Goal: Task Accomplishment & Management: Manage account settings

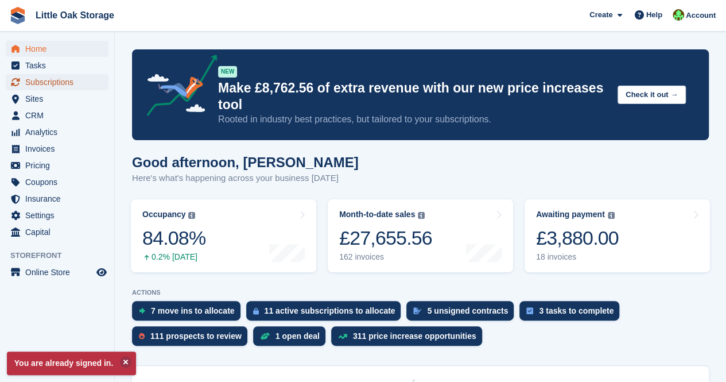
click at [49, 83] on span "Subscriptions" at bounding box center [59, 82] width 69 height 16
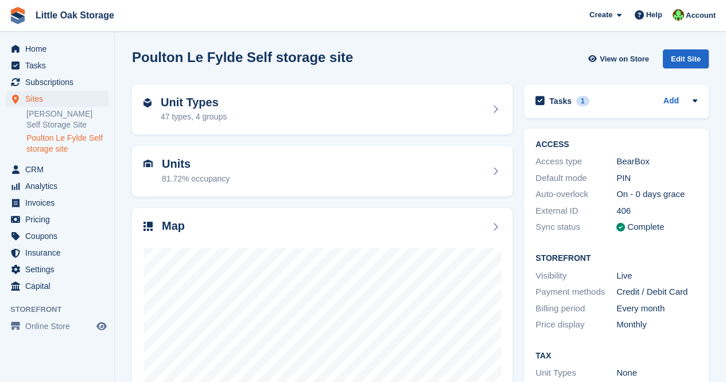
click at [226, 173] on div "81.72% occupancy" at bounding box center [196, 179] width 68 height 12
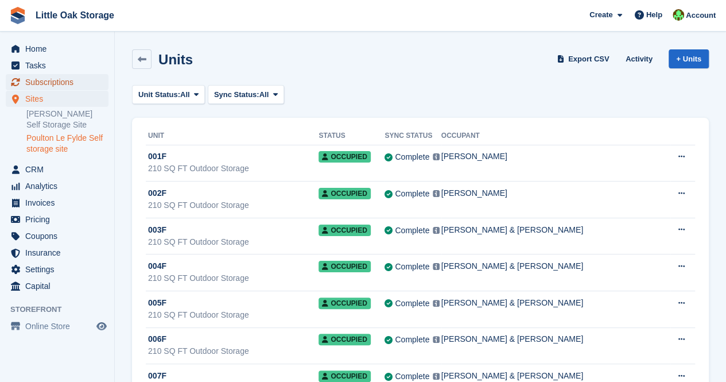
click at [39, 83] on span "Subscriptions" at bounding box center [59, 82] width 69 height 16
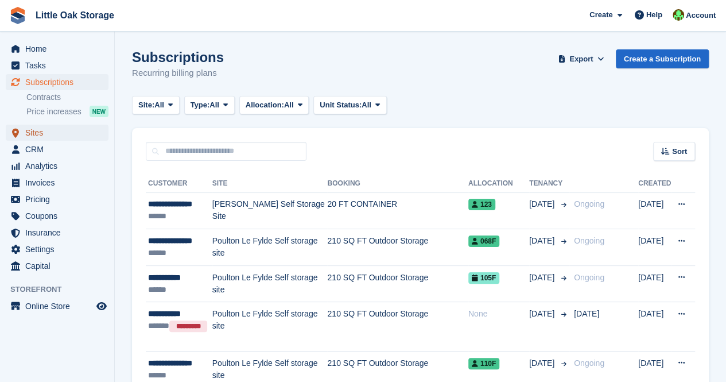
click at [49, 134] on span "Sites" at bounding box center [59, 133] width 69 height 16
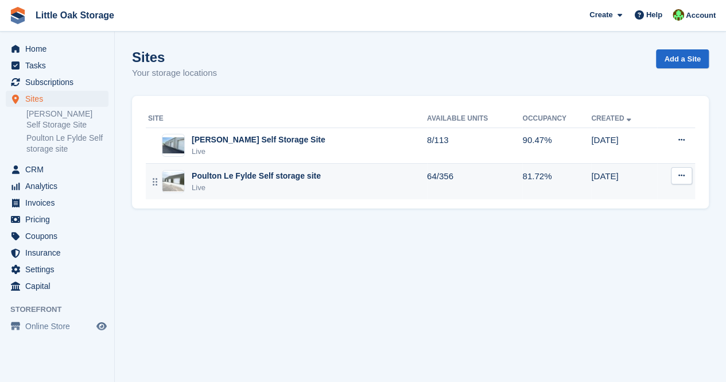
click at [218, 182] on div "Live" at bounding box center [256, 187] width 129 height 11
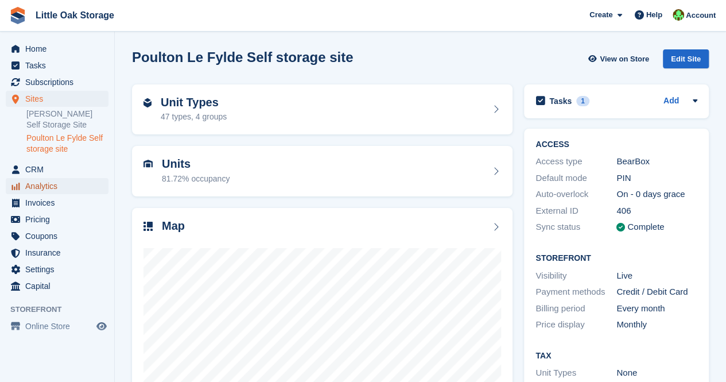
click at [45, 186] on span "Analytics" at bounding box center [59, 186] width 69 height 16
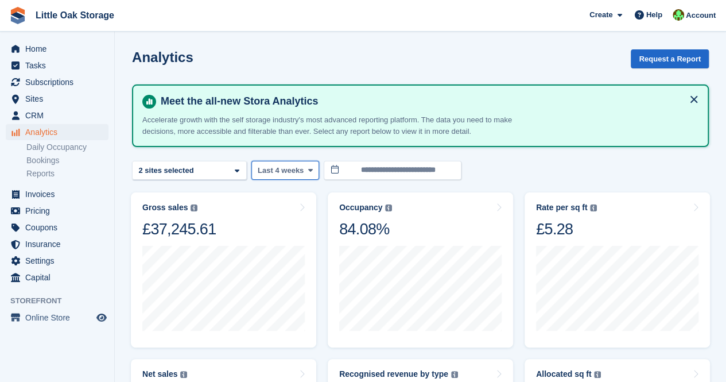
click at [311, 173] on button "Last 4 weeks" at bounding box center [285, 170] width 68 height 19
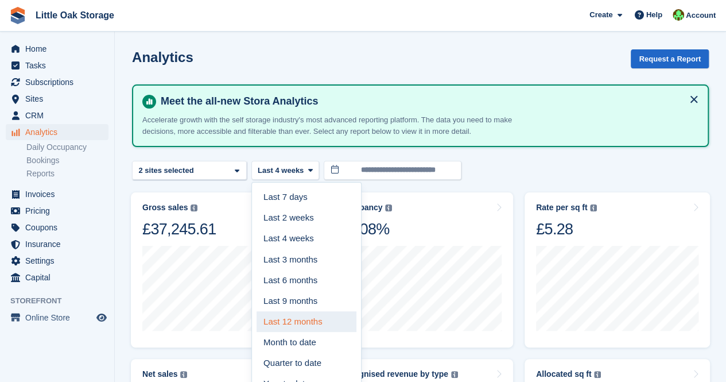
click at [295, 326] on link "Last 12 months" at bounding box center [307, 321] width 100 height 21
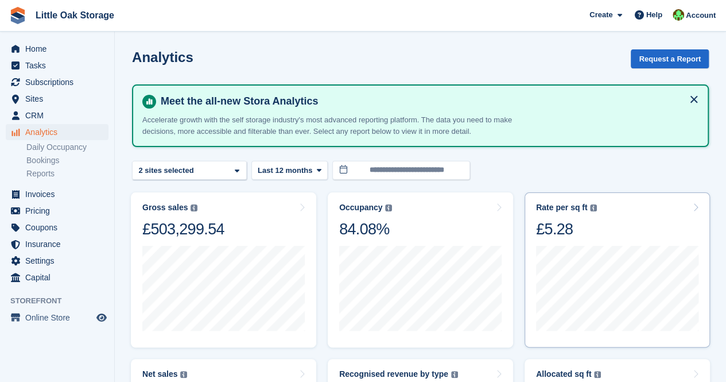
click at [663, 201] on div "Rate per sq ft Annualized storage revenue (after discounts, excluding tax) divi…" at bounding box center [617, 269] width 185 height 155
click at [702, 205] on div "Rate per sq ft Annualized storage revenue (after discounts, excluding tax) divi…" at bounding box center [617, 269] width 185 height 155
click at [690, 207] on div "Rate per sq ft Annualized storage revenue (after discounts, excluding tax) divi…" at bounding box center [617, 221] width 162 height 36
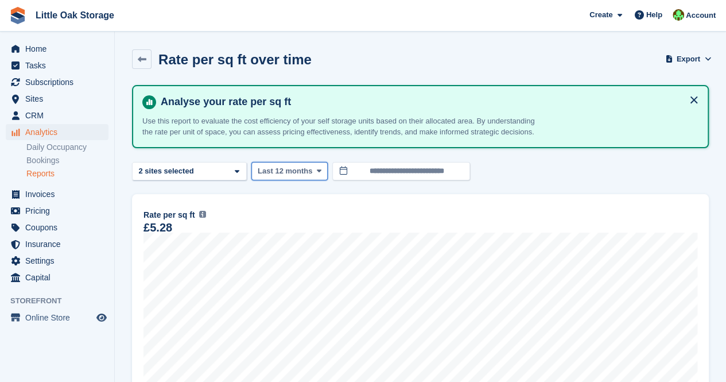
click at [280, 168] on span "Last 12 months" at bounding box center [285, 170] width 55 height 11
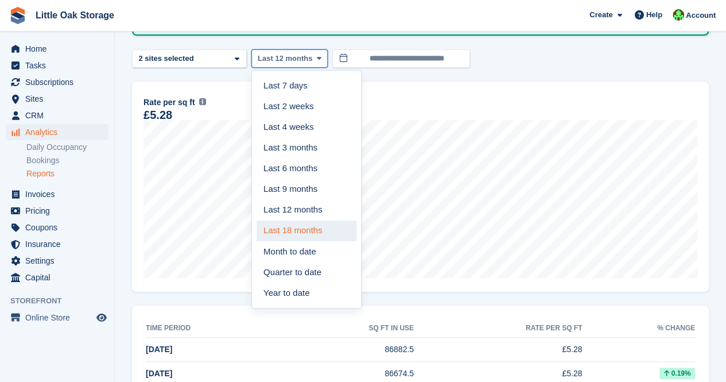
scroll to position [117, 0]
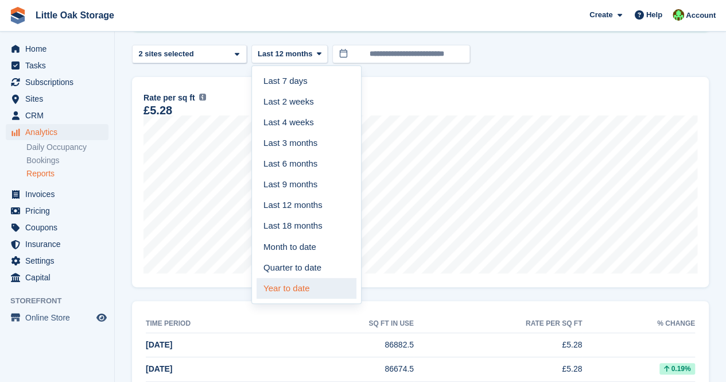
click at [291, 287] on link "Year to date" at bounding box center [307, 288] width 100 height 21
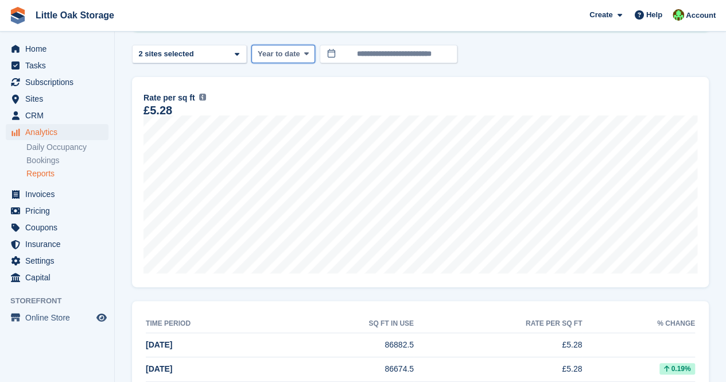
click at [292, 58] on span "Year to date" at bounding box center [279, 53] width 42 height 11
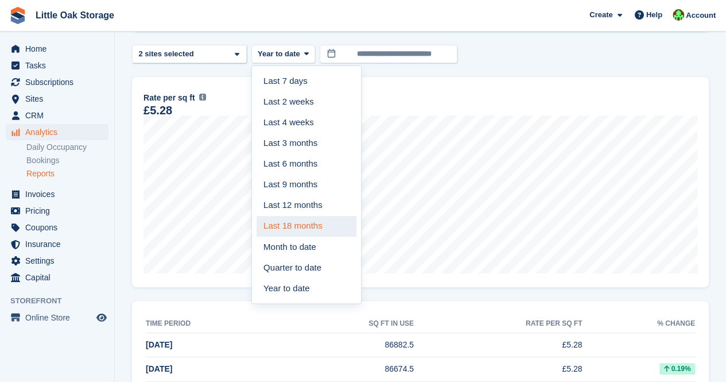
click at [299, 220] on link "Last 18 months" at bounding box center [307, 226] width 100 height 21
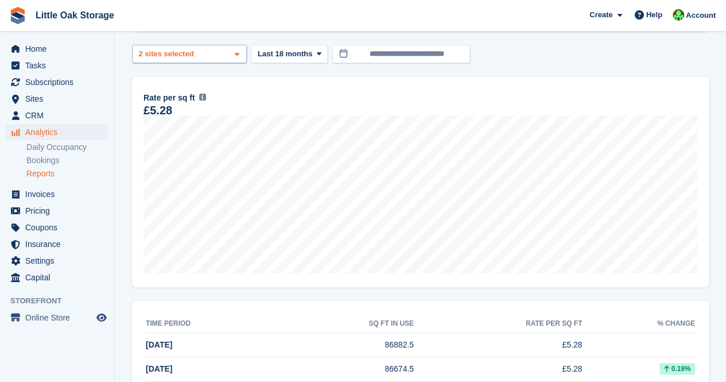
click at [169, 59] on div "Kirkham Self Storage Site 2 sites selected" at bounding box center [189, 54] width 115 height 19
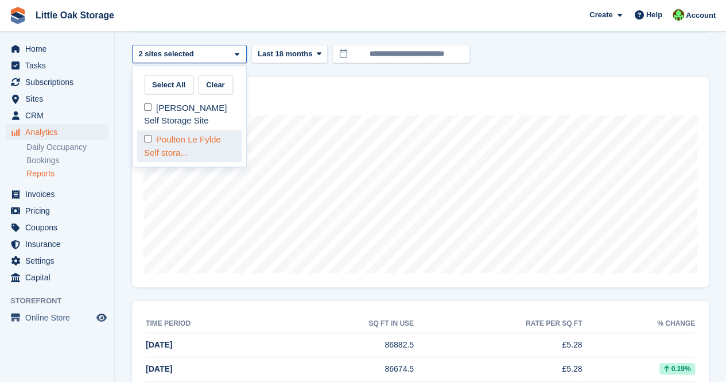
click at [166, 142] on div "Poulton Le Fylde Self stora..." at bounding box center [189, 146] width 104 height 32
select select "***"
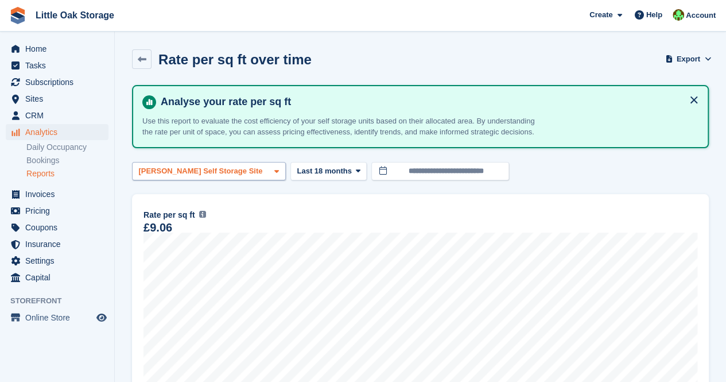
click at [230, 169] on div "[PERSON_NAME] Self Storage Site" at bounding box center [209, 171] width 154 height 19
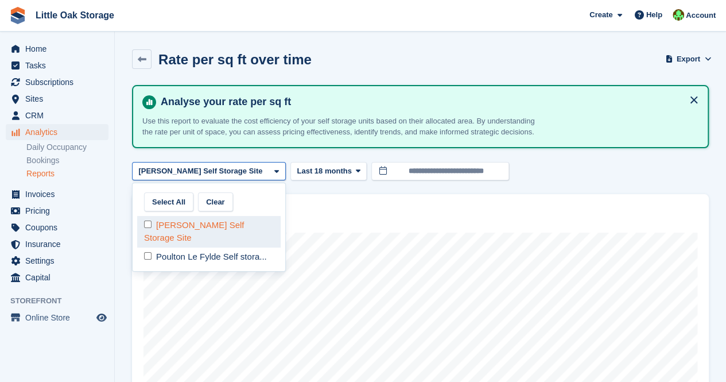
click at [152, 233] on div "[PERSON_NAME] Self Storage Site" at bounding box center [209, 232] width 144 height 32
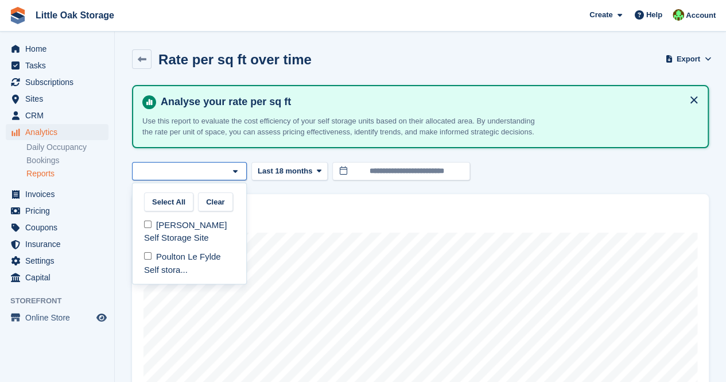
click at [212, 164] on div at bounding box center [189, 171] width 115 height 19
click at [170, 261] on div "Poulton Le Fylde Self stora..." at bounding box center [189, 263] width 104 height 32
select select "**"
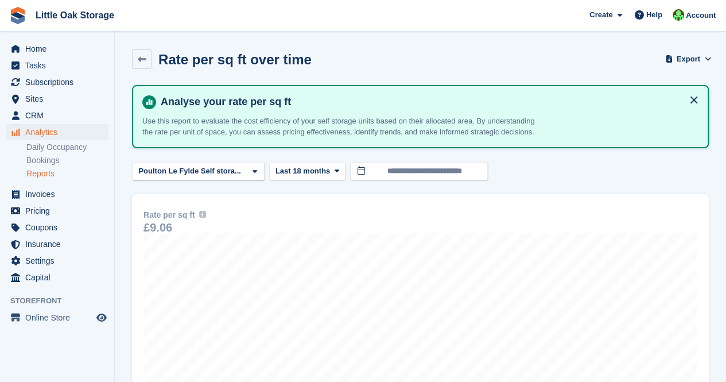
click at [41, 98] on span "Sites" at bounding box center [59, 99] width 69 height 16
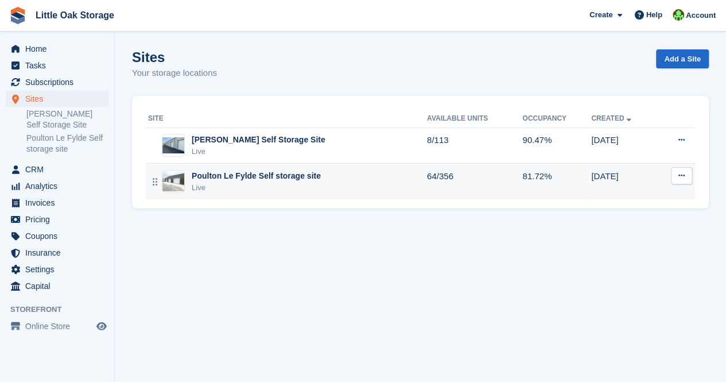
click at [246, 176] on div "Poulton Le Fylde Self storage site" at bounding box center [256, 176] width 129 height 12
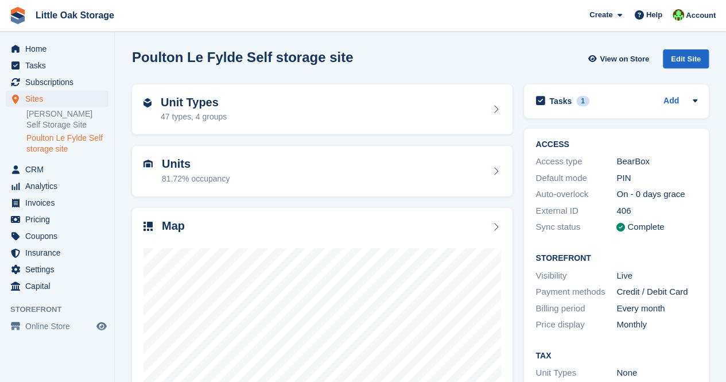
click at [276, 173] on div "Units 81.72% occupancy" at bounding box center [323, 171] width 358 height 28
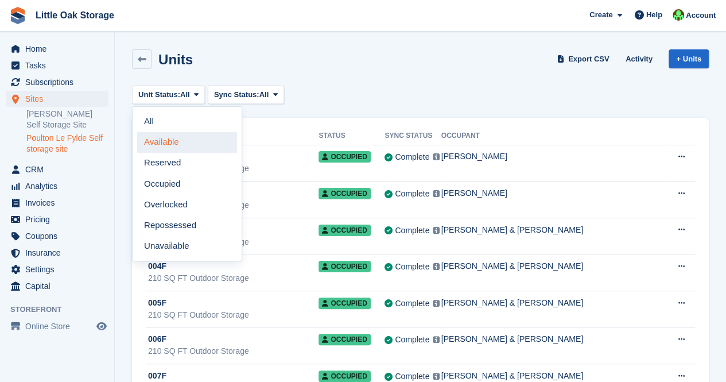
click at [183, 142] on link "Available" at bounding box center [187, 142] width 100 height 21
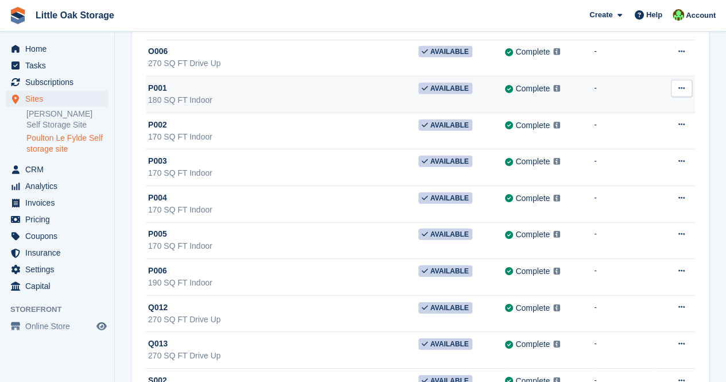
scroll to position [1629, 0]
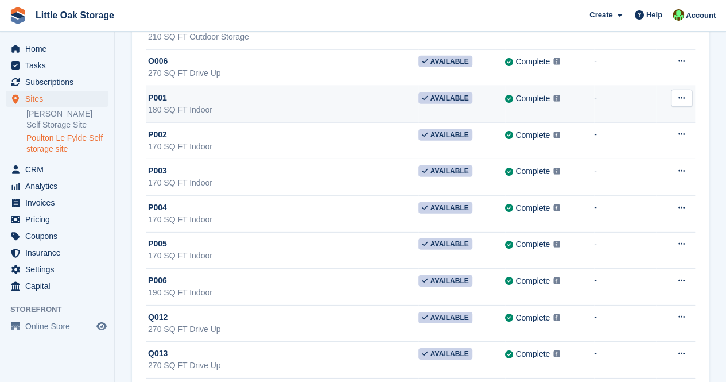
click at [676, 90] on button at bounding box center [681, 98] width 21 height 17
click at [623, 153] on p "Delete unit" at bounding box center [637, 160] width 100 height 15
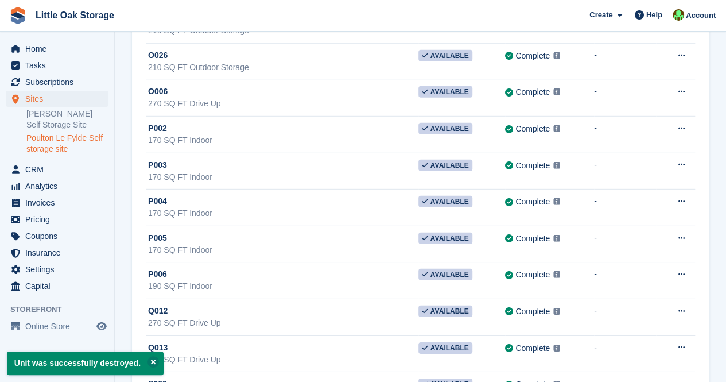
scroll to position [1580, 0]
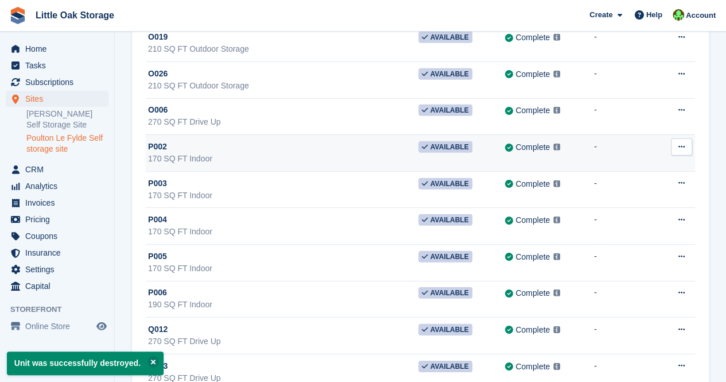
click at [684, 143] on icon at bounding box center [682, 146] width 6 height 7
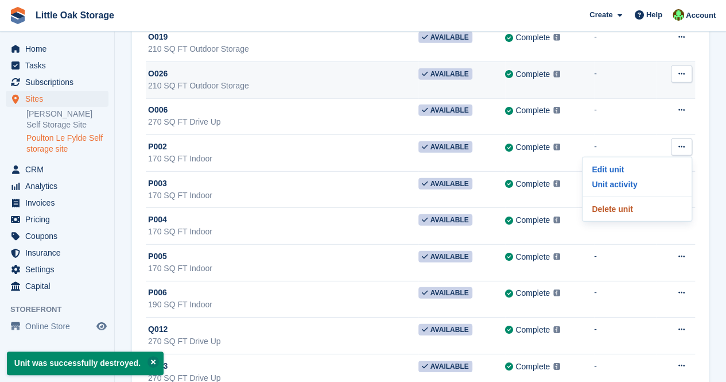
click at [646, 202] on p "Delete unit" at bounding box center [637, 209] width 100 height 15
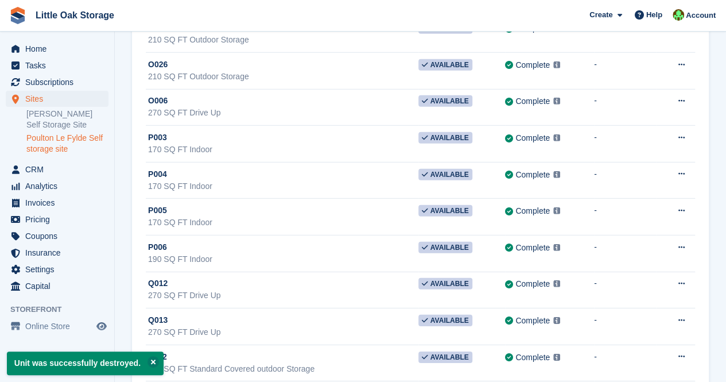
scroll to position [1590, 0]
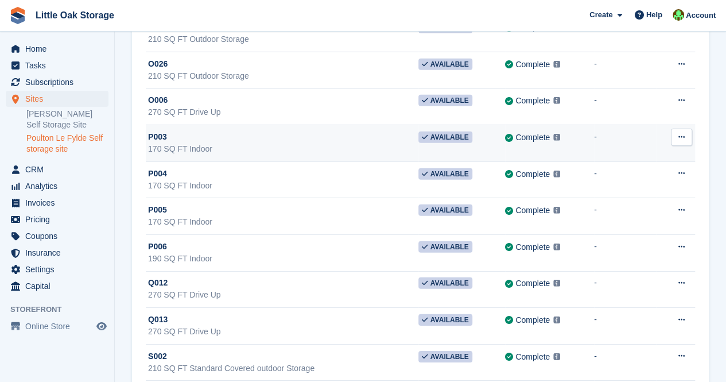
click at [682, 133] on icon at bounding box center [682, 136] width 6 height 7
click at [627, 192] on p "Delete unit" at bounding box center [637, 199] width 100 height 15
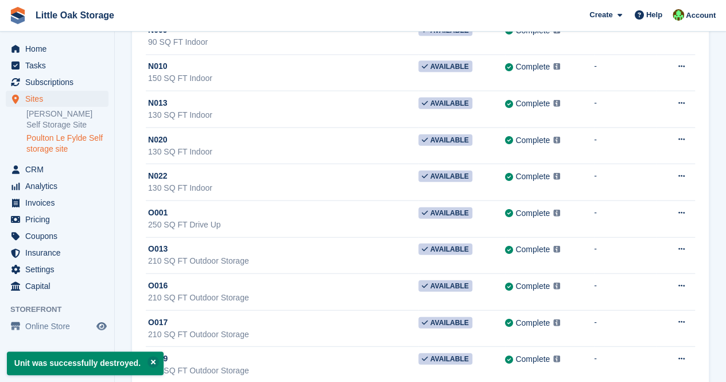
scroll to position [1526, 0]
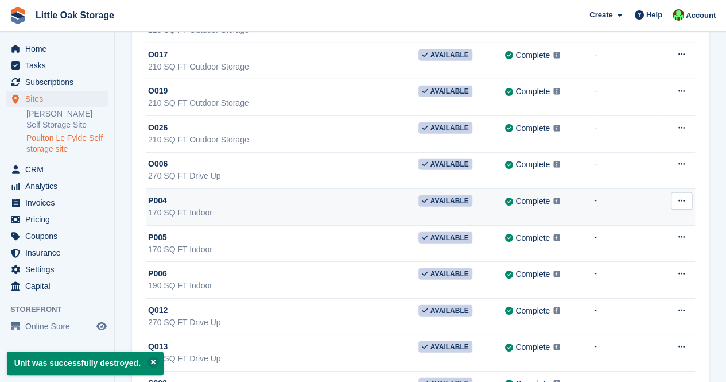
click at [681, 197] on icon at bounding box center [682, 200] width 6 height 7
click at [628, 256] on p "Delete unit" at bounding box center [637, 263] width 100 height 15
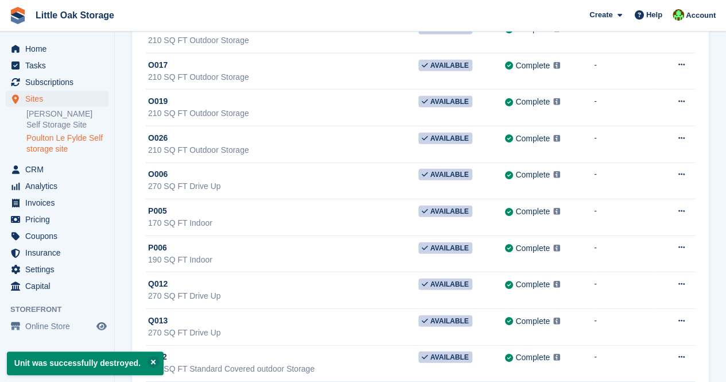
scroll to position [1516, 0]
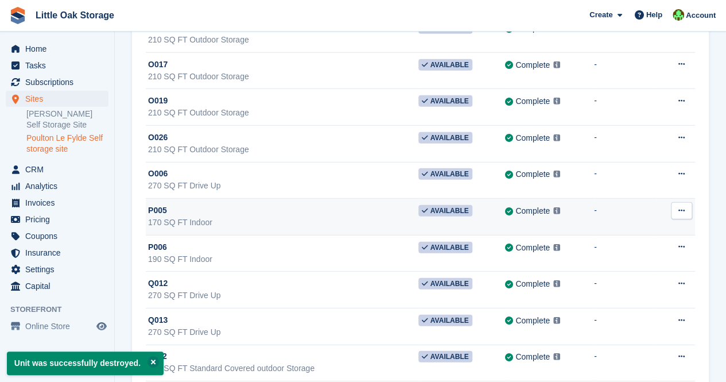
click at [680, 206] on button at bounding box center [681, 210] width 21 height 17
click at [630, 265] on p "Delete unit" at bounding box center [637, 272] width 100 height 15
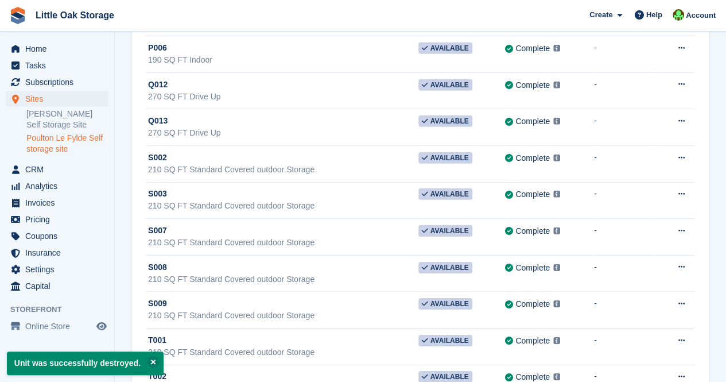
scroll to position [1678, 0]
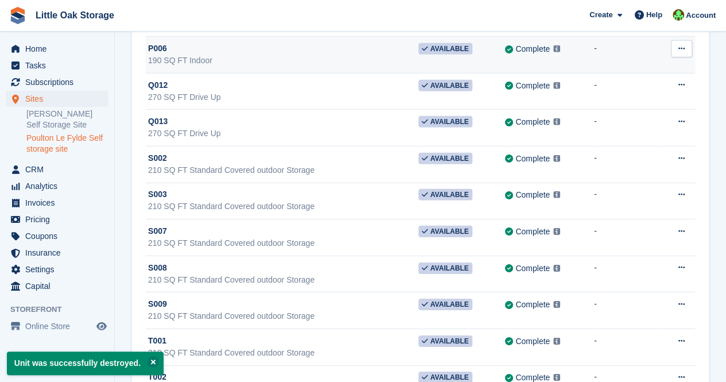
click at [681, 45] on icon at bounding box center [682, 48] width 6 height 7
click at [636, 104] on p "Delete unit" at bounding box center [637, 110] width 100 height 15
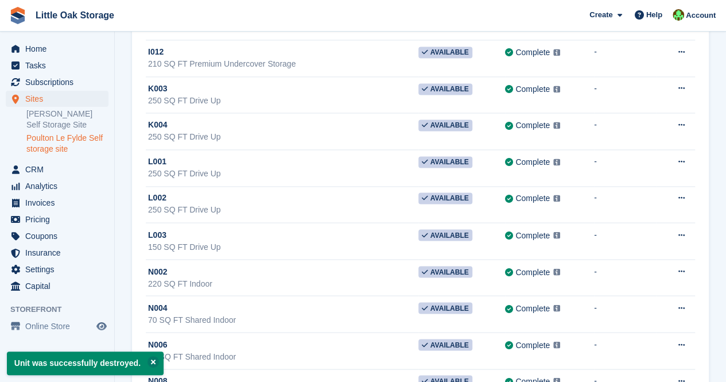
scroll to position [871, 0]
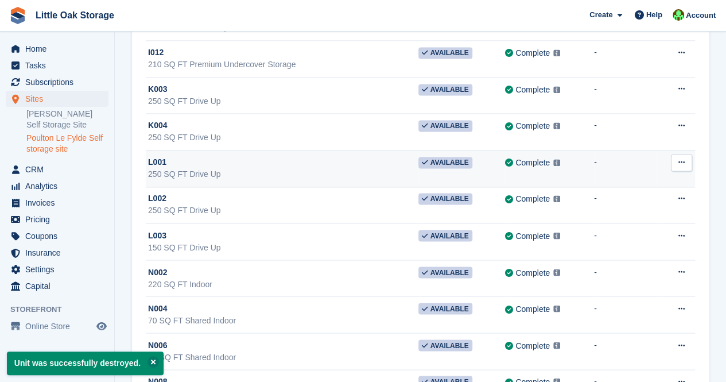
click at [683, 158] on icon at bounding box center [682, 161] width 6 height 7
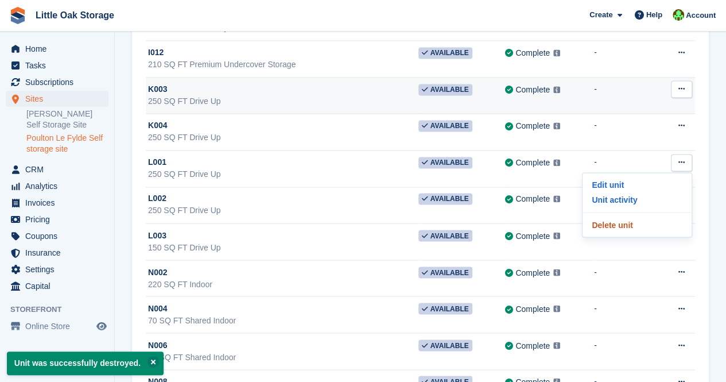
click at [625, 219] on p "Delete unit" at bounding box center [637, 224] width 100 height 15
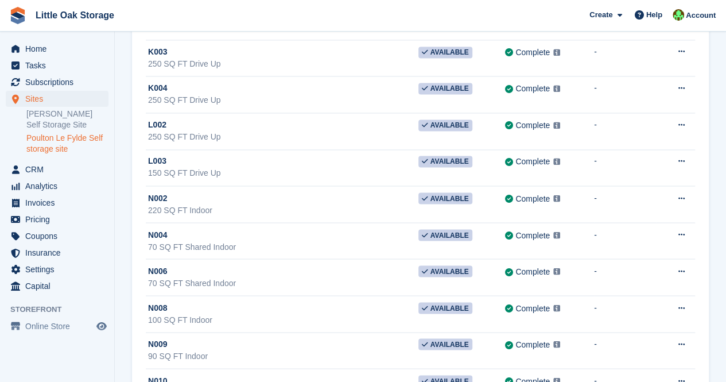
scroll to position [907, 0]
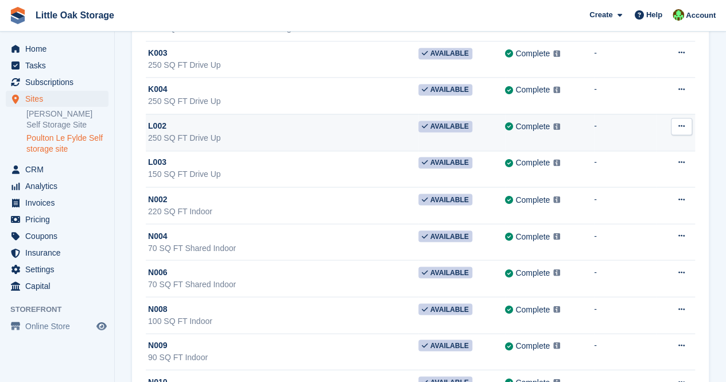
click at [674, 122] on button at bounding box center [681, 126] width 21 height 17
click at [624, 181] on p "Delete unit" at bounding box center [637, 188] width 100 height 15
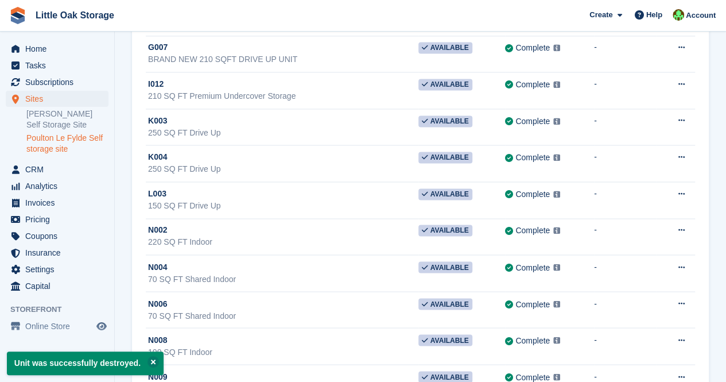
scroll to position [839, 0]
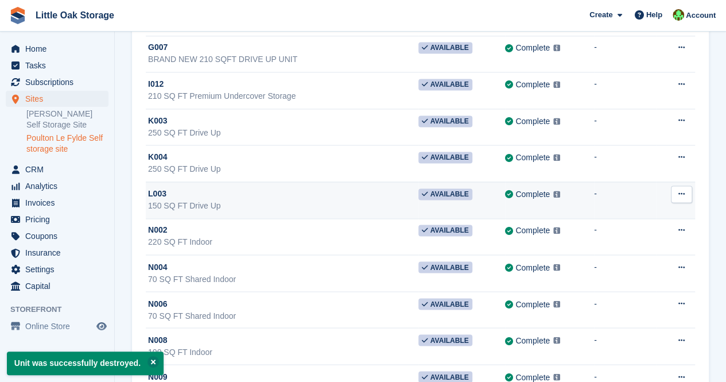
click at [677, 188] on button at bounding box center [681, 193] width 21 height 17
click at [619, 254] on p "Delete unit" at bounding box center [637, 256] width 100 height 15
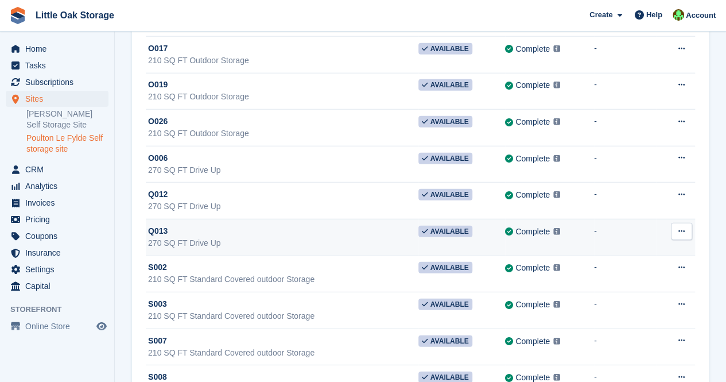
scroll to position [1422, 0]
click at [216, 167] on div "270 SQ FT Drive Up" at bounding box center [283, 171] width 270 height 12
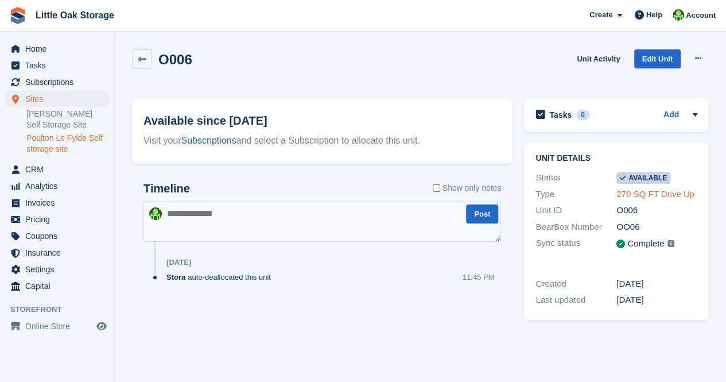
click at [637, 198] on link "270 SQ FT Drive Up" at bounding box center [656, 194] width 78 height 10
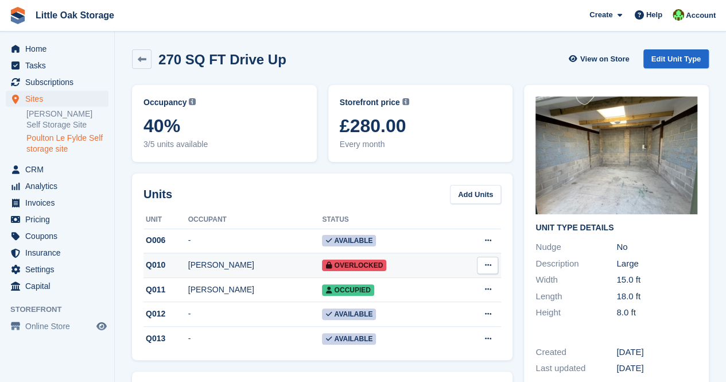
click at [224, 266] on div "[PERSON_NAME]" at bounding box center [255, 265] width 134 height 12
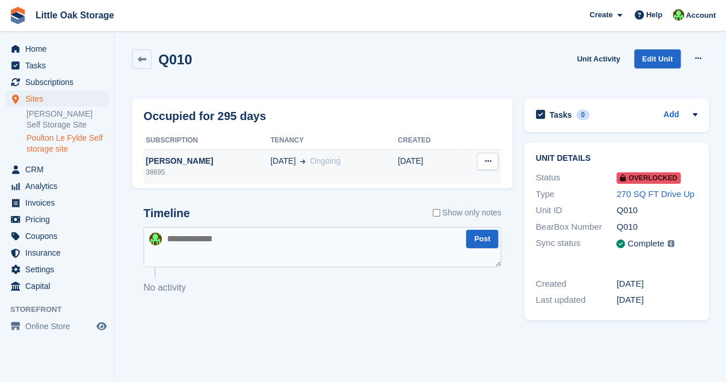
click at [171, 164] on div "[PERSON_NAME]" at bounding box center [207, 161] width 127 height 12
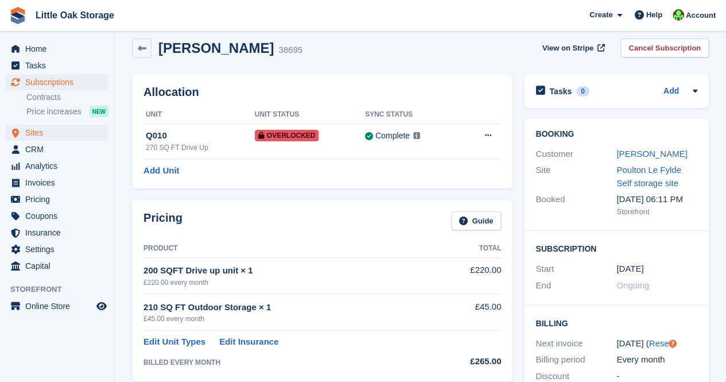
scroll to position [11, 0]
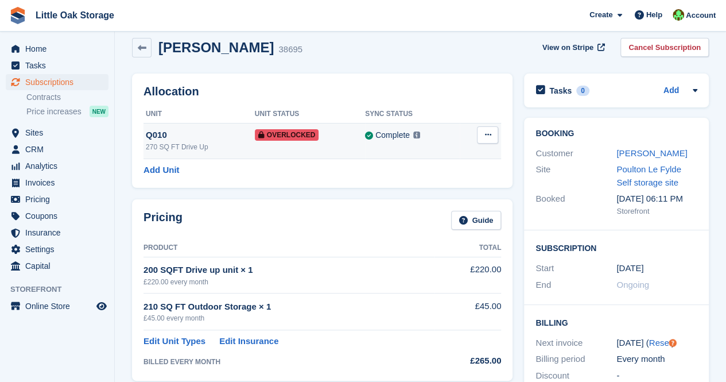
click at [147, 133] on div "Q010" at bounding box center [200, 135] width 109 height 13
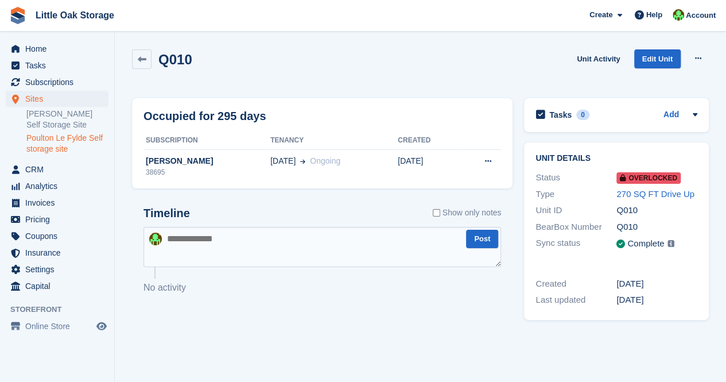
click at [130, 53] on div "Q010 Unit Activity Edit Unit Remove Overlock" at bounding box center [420, 68] width 589 height 49
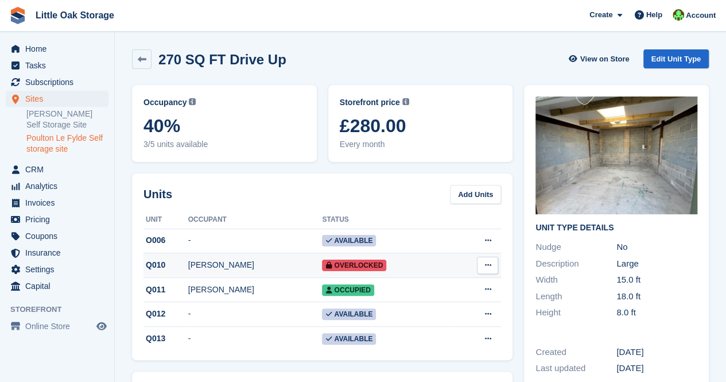
click at [488, 269] on icon at bounding box center [488, 264] width 6 height 7
click at [258, 268] on div "[PERSON_NAME]" at bounding box center [255, 265] width 134 height 12
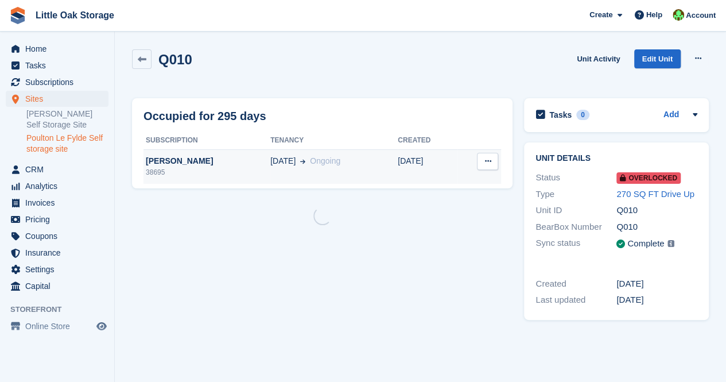
click at [174, 161] on div "[PERSON_NAME]" at bounding box center [207, 161] width 127 height 12
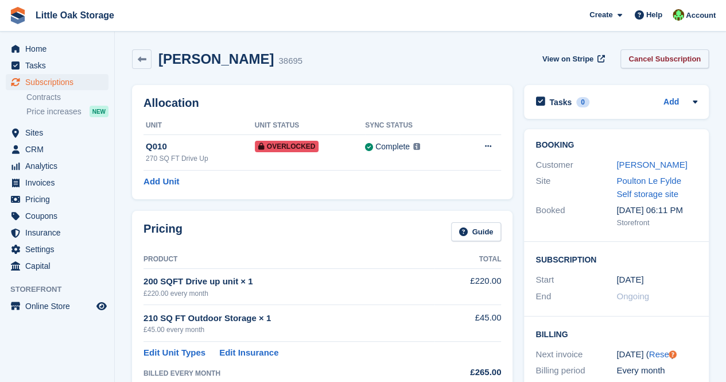
click at [666, 64] on link "Cancel Subscription" at bounding box center [665, 58] width 88 height 19
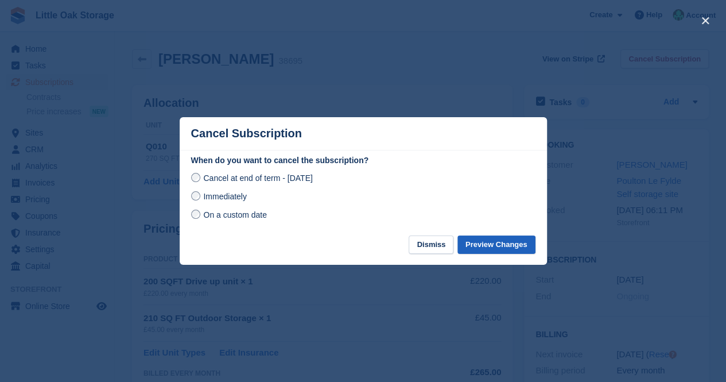
click at [490, 235] on div "When do you want to cancel the subscription? Cancel at end of term - [DATE] Imm…" at bounding box center [363, 194] width 367 height 81
click at [223, 208] on div "Cancel at end of term - [DATE] Immediately On a custom date" at bounding box center [363, 196] width 344 height 51
click at [230, 195] on span "Immediately" at bounding box center [224, 196] width 43 height 9
click at [501, 246] on button "Preview Changes" at bounding box center [497, 244] width 78 height 19
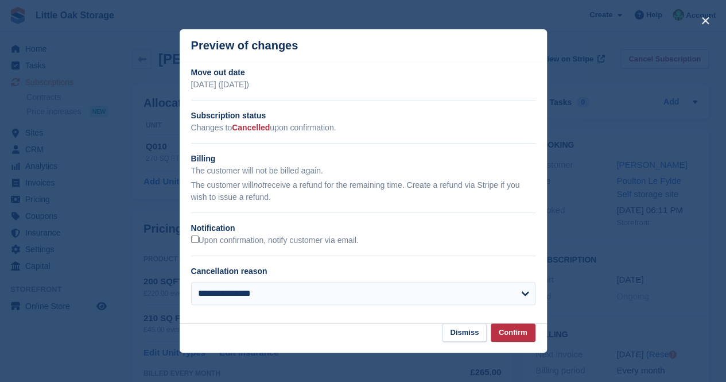
click at [202, 234] on h2 "Notification" at bounding box center [363, 228] width 344 height 12
click at [520, 330] on button "Confirm" at bounding box center [513, 332] width 45 height 19
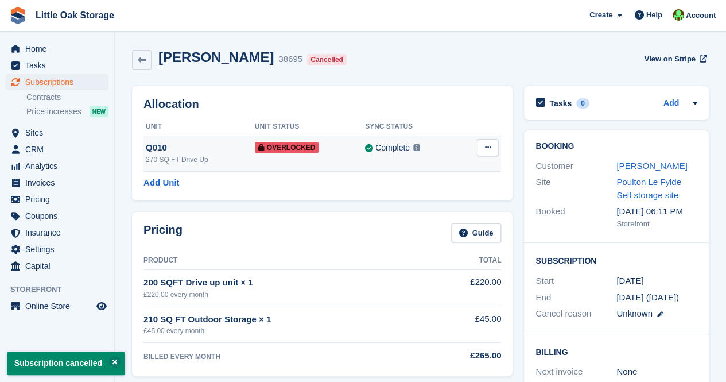
click at [498, 152] on button at bounding box center [487, 147] width 21 height 17
click at [459, 171] on p "Remove Overlock" at bounding box center [443, 169] width 100 height 15
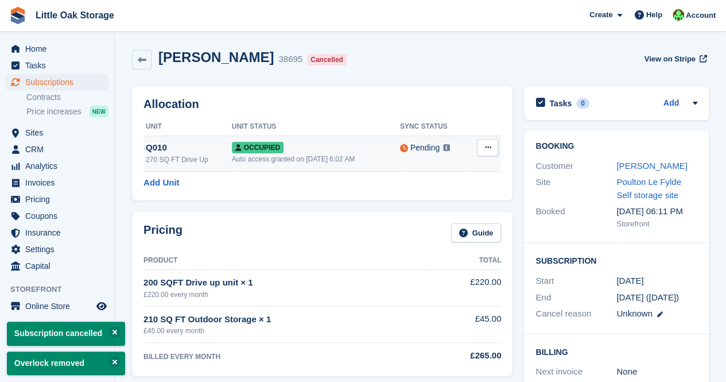
click at [488, 148] on icon at bounding box center [488, 147] width 6 height 7
click at [435, 198] on p "Deallocate" at bounding box center [443, 194] width 100 height 15
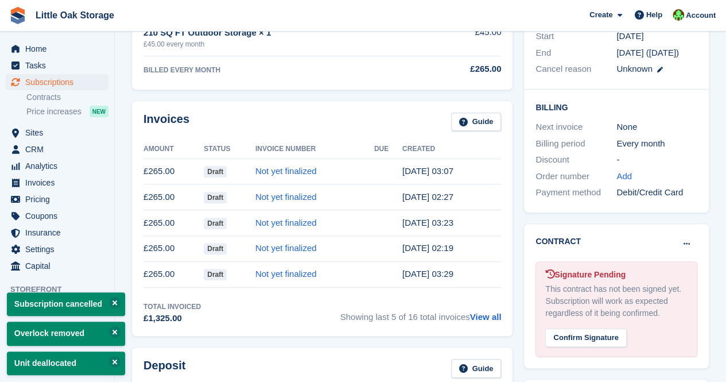
scroll to position [245, 0]
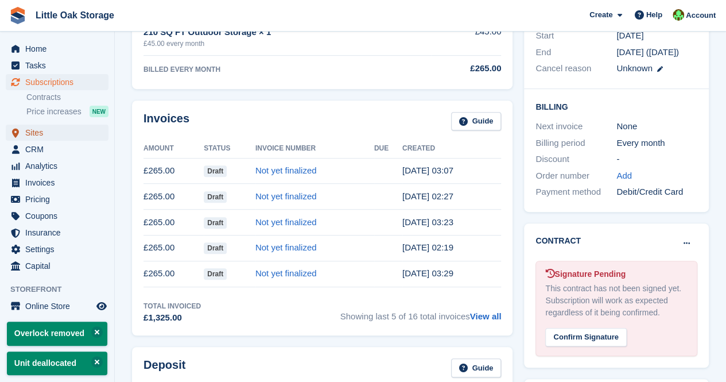
click at [44, 134] on span "Sites" at bounding box center [59, 133] width 69 height 16
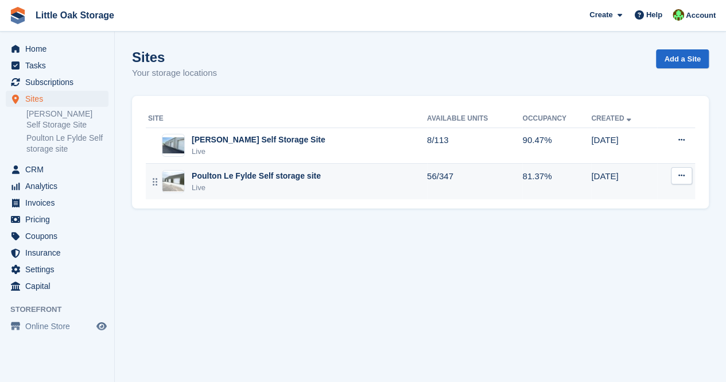
click at [286, 189] on div "Live" at bounding box center [256, 187] width 129 height 11
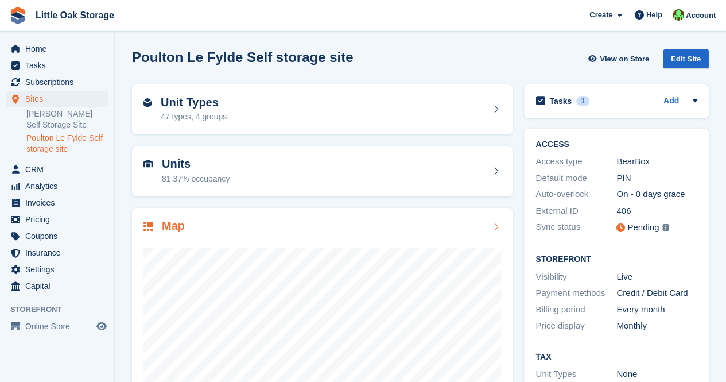
click at [265, 208] on div "Map" at bounding box center [322, 342] width 381 height 268
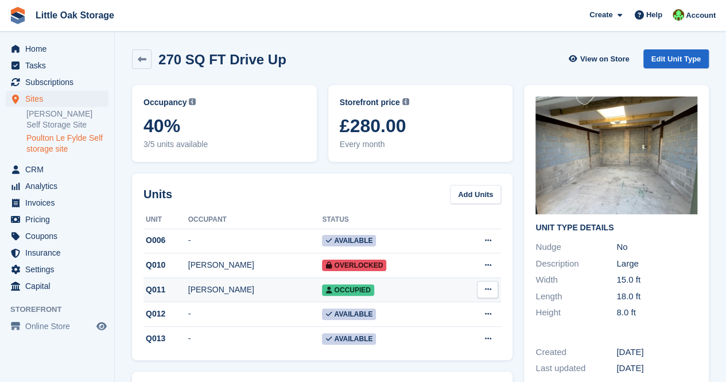
click at [225, 290] on div "[PERSON_NAME]" at bounding box center [255, 290] width 134 height 12
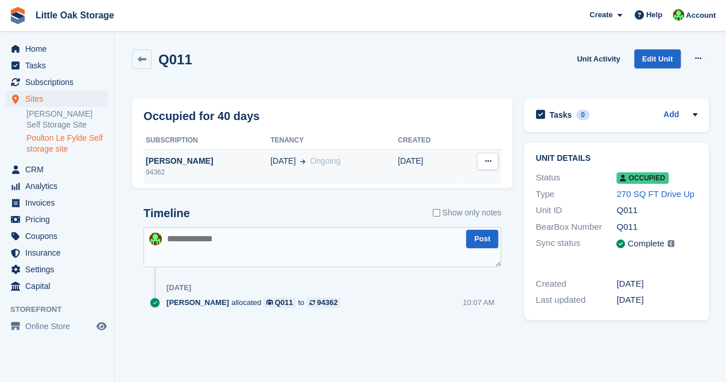
click at [184, 158] on div "[PERSON_NAME]" at bounding box center [207, 161] width 127 height 12
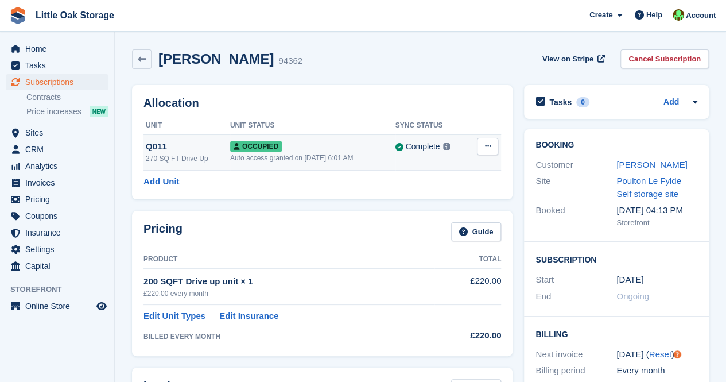
click at [484, 154] on button at bounding box center [487, 146] width 21 height 17
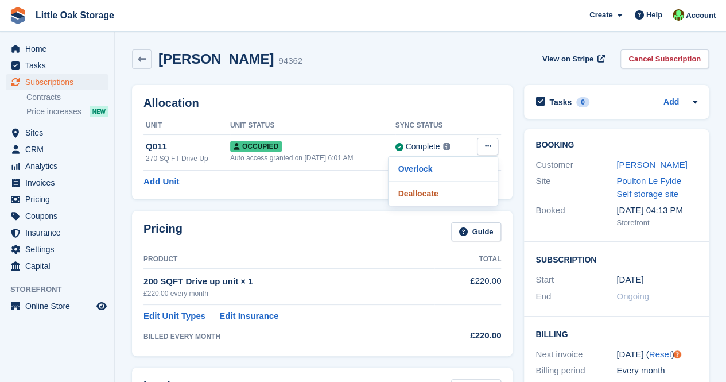
click at [442, 192] on p "Deallocate" at bounding box center [443, 193] width 100 height 15
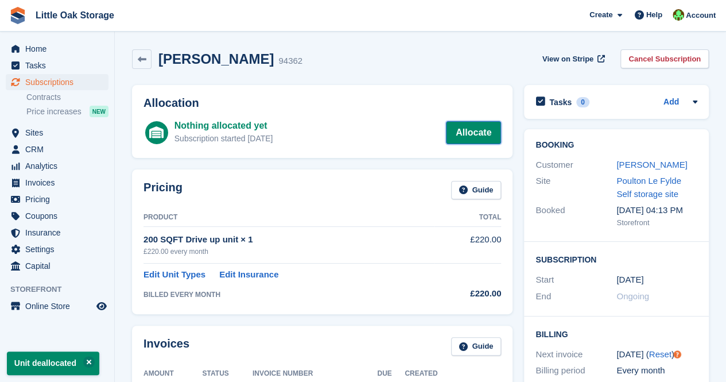
click at [477, 137] on link "Allocate" at bounding box center [473, 132] width 55 height 23
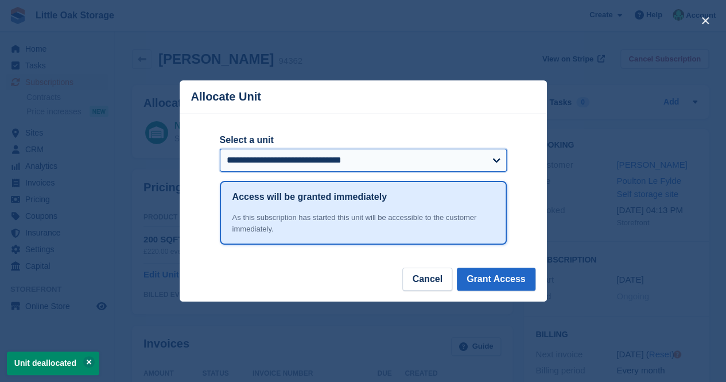
click at [289, 169] on select "**********" at bounding box center [363, 160] width 287 height 23
select select "*****"
click at [220, 150] on select "**********" at bounding box center [363, 160] width 287 height 23
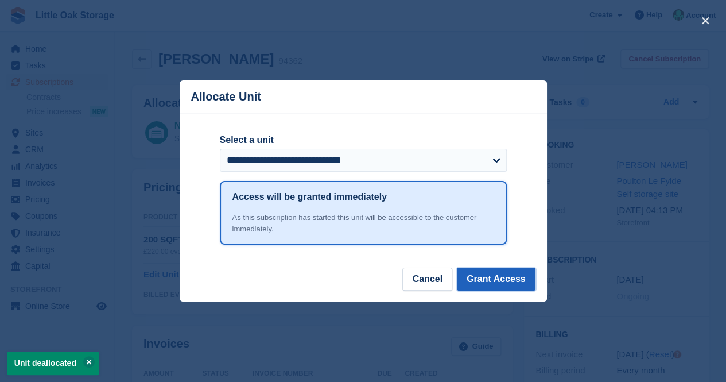
click at [498, 283] on button "Grant Access" at bounding box center [496, 279] width 79 height 23
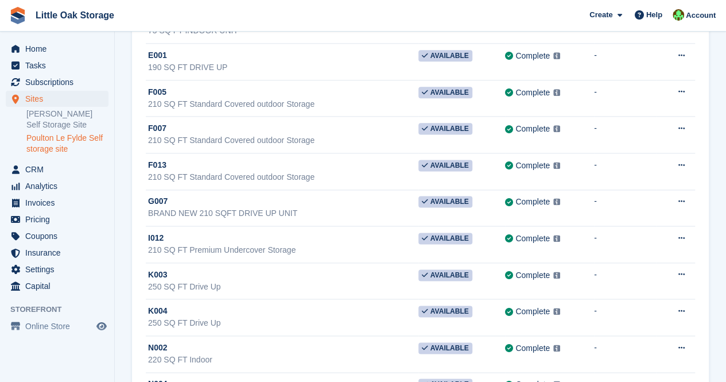
scroll to position [588, 0]
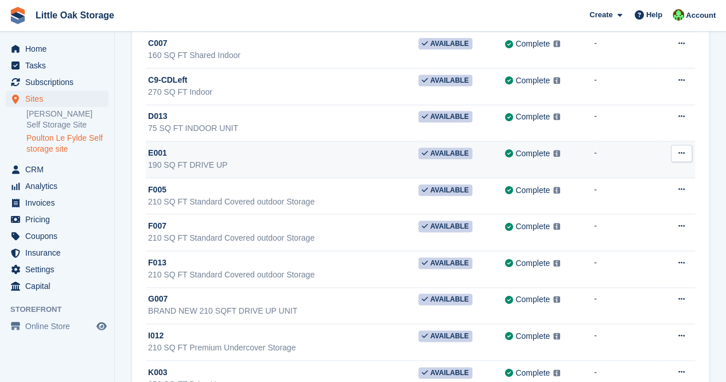
click at [197, 164] on div "190 SQ FT DRIVE UP" at bounding box center [283, 165] width 270 height 12
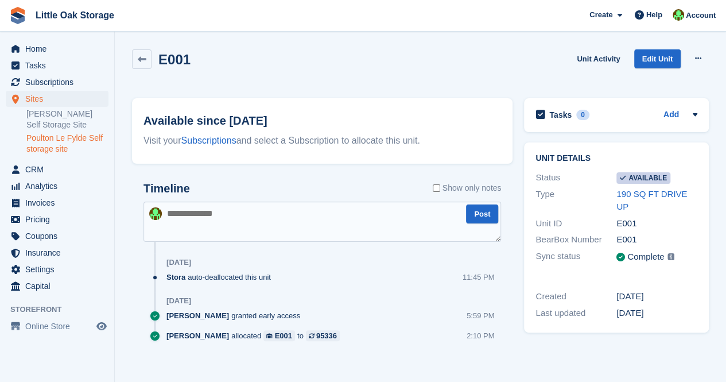
click at [641, 217] on div "E001" at bounding box center [657, 223] width 81 height 13
click at [637, 196] on link "190 SQ FT DRIVE UP" at bounding box center [652, 200] width 71 height 23
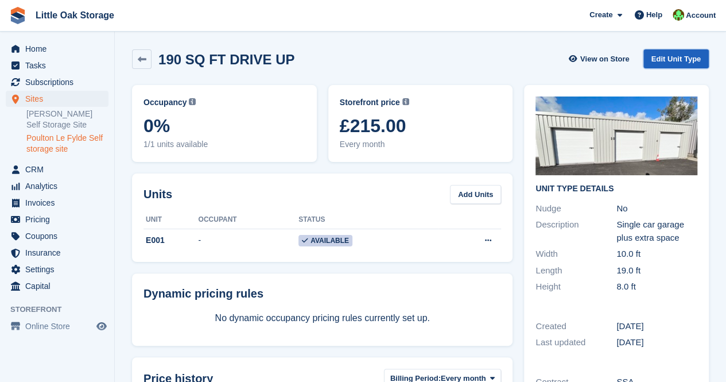
click at [656, 55] on link "Edit Unit Type" at bounding box center [676, 58] width 65 height 19
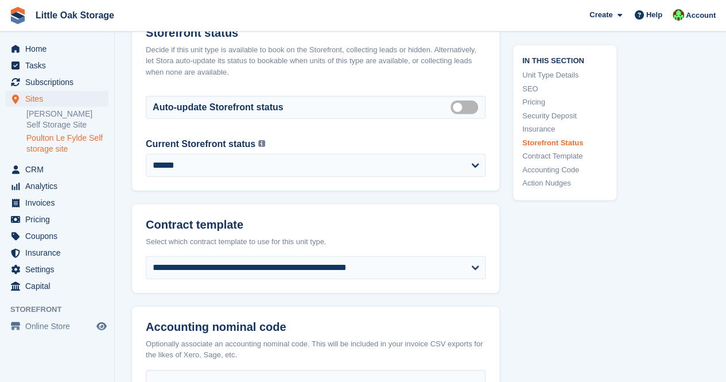
scroll to position [1639, 0]
click at [232, 147] on div "**********" at bounding box center [316, 157] width 340 height 40
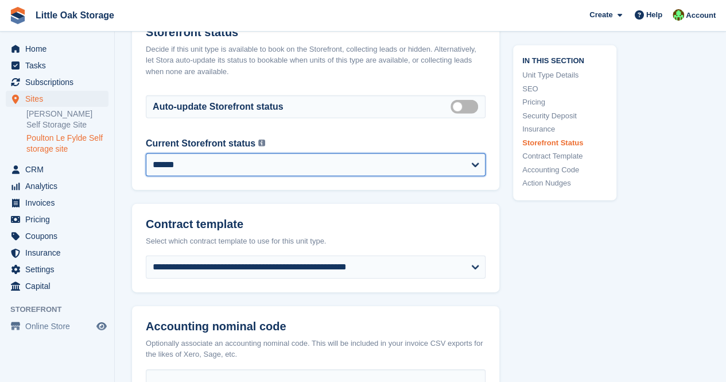
click at [222, 164] on select "**********" at bounding box center [316, 164] width 340 height 23
select select "********"
click at [146, 153] on select "**********" at bounding box center [316, 164] width 340 height 23
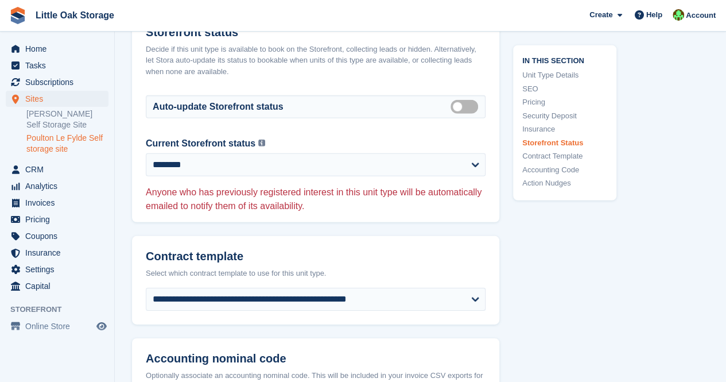
click at [227, 198] on p "Anyone who has previously registered interest in this unit type will be automat…" at bounding box center [316, 199] width 340 height 28
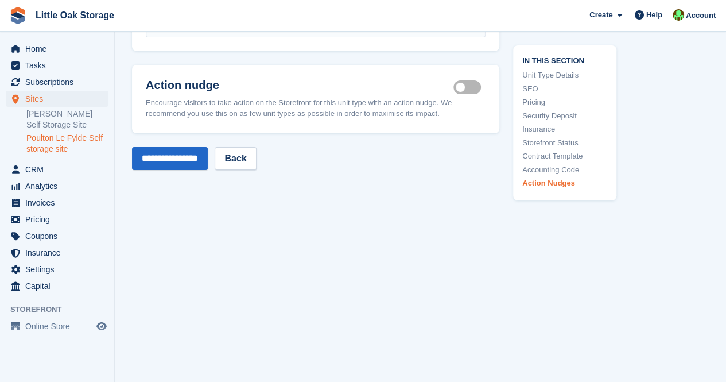
scroll to position [2026, 0]
click at [171, 162] on input "**********" at bounding box center [170, 158] width 76 height 23
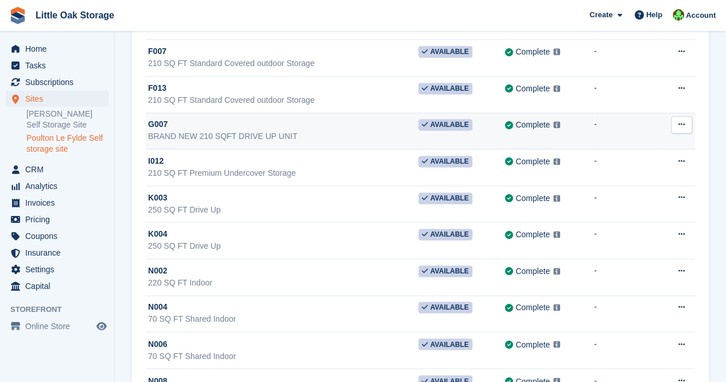
scroll to position [763, 0]
click at [336, 138] on td "G007 BRAND NEW 210 SQFT DRIVE UP UNIT" at bounding box center [282, 130] width 273 height 37
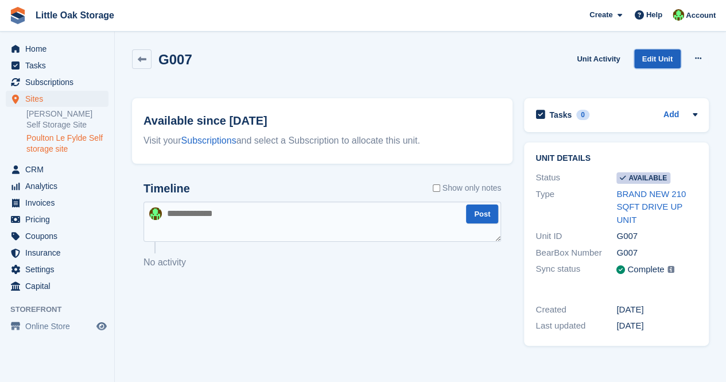
click at [663, 56] on link "Edit Unit" at bounding box center [657, 58] width 47 height 19
click at [640, 198] on link "BRAND NEW 210 SQFT DRIVE UP UNIT" at bounding box center [651, 207] width 69 height 36
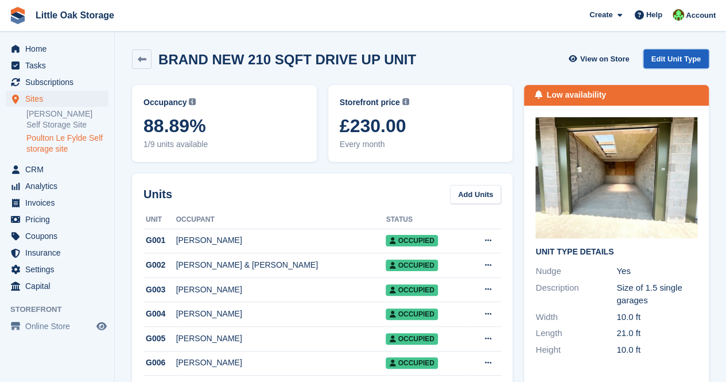
click at [660, 60] on link "Edit Unit Type" at bounding box center [676, 58] width 65 height 19
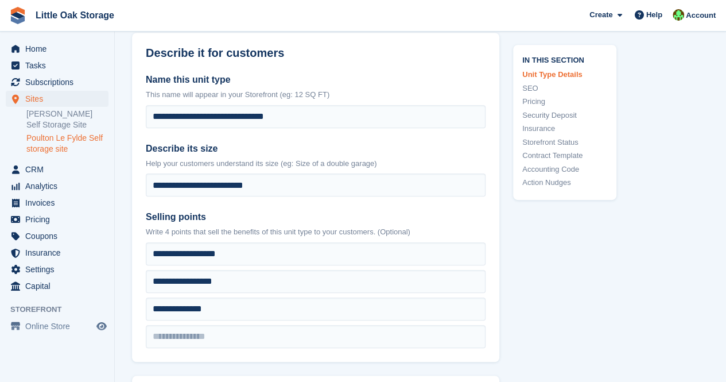
scroll to position [275, 0]
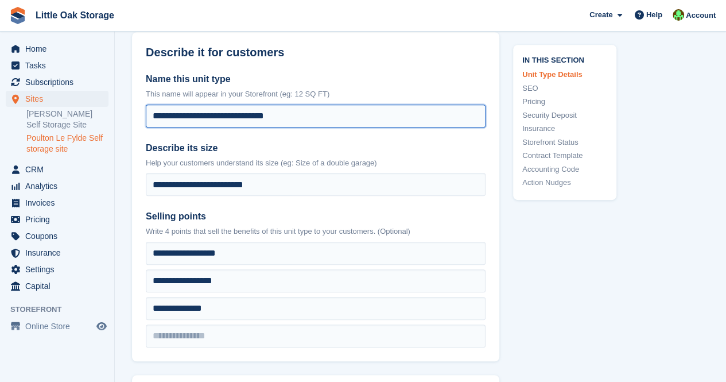
click at [208, 114] on input "**********" at bounding box center [316, 115] width 340 height 23
type input "**********"
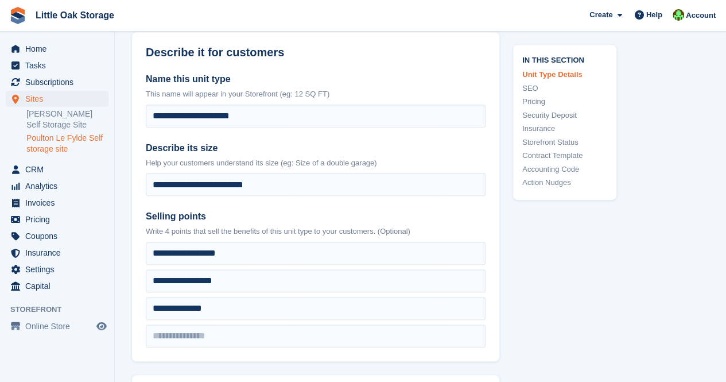
click at [471, 152] on label "Describe its size" at bounding box center [316, 148] width 340 height 14
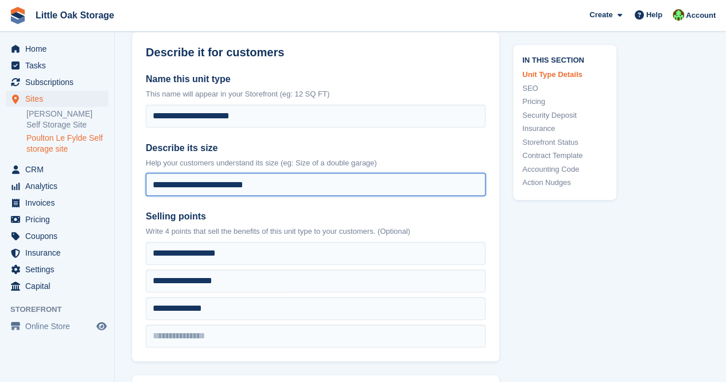
click at [471, 173] on input "**********" at bounding box center [316, 184] width 340 height 23
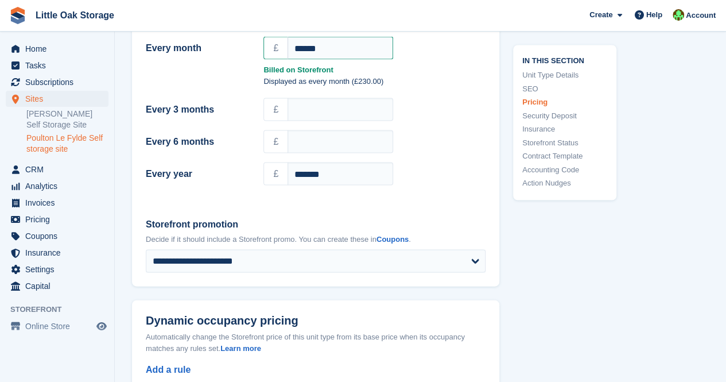
scroll to position [1087, 0]
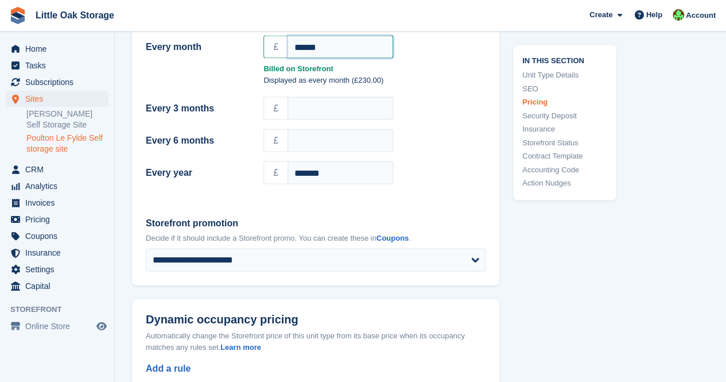
click at [307, 48] on input "******" at bounding box center [341, 46] width 106 height 23
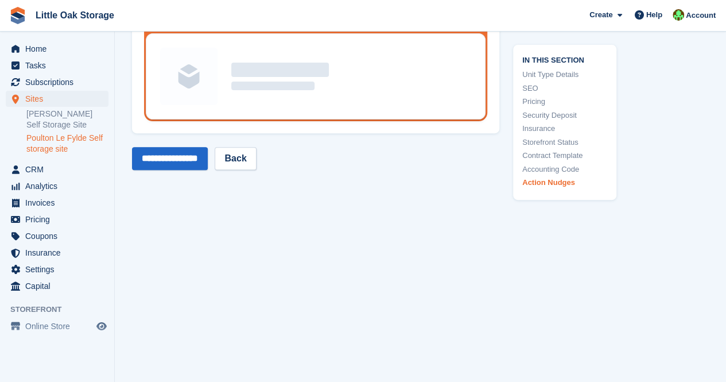
scroll to position [2327, 0]
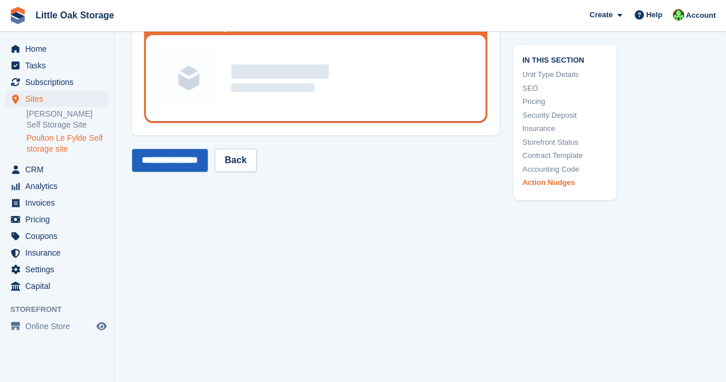
type input "******"
click at [195, 159] on input "**********" at bounding box center [170, 160] width 76 height 23
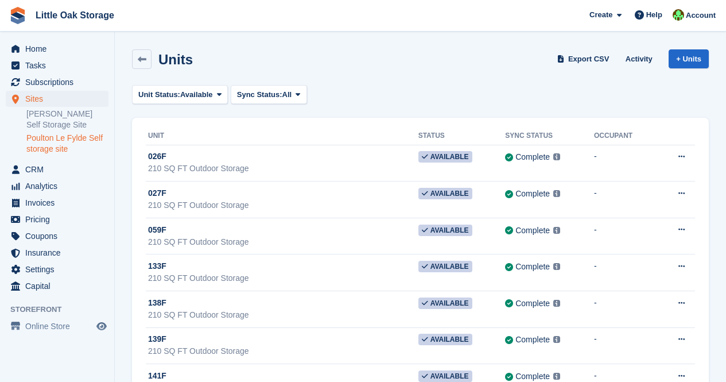
scroll to position [763, 0]
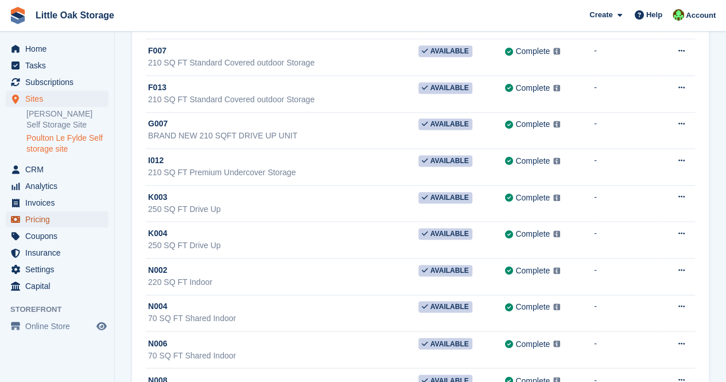
click at [46, 219] on span "Pricing" at bounding box center [59, 219] width 69 height 16
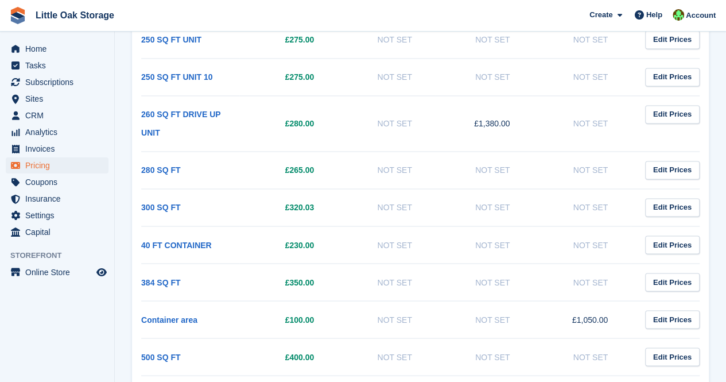
scroll to position [866, 0]
click at [660, 272] on link "Edit Prices" at bounding box center [672, 281] width 55 height 19
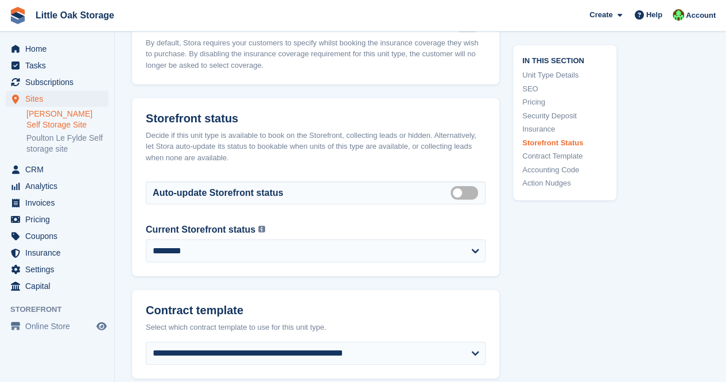
scroll to position [1592, 0]
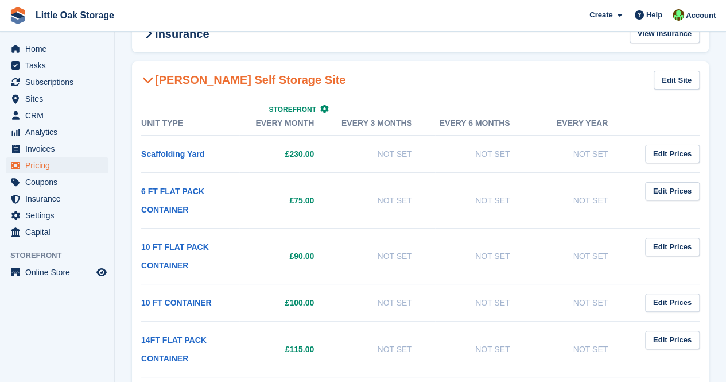
scroll to position [80, 0]
click at [198, 80] on h2 "[PERSON_NAME] Self Storage Site" at bounding box center [243, 80] width 204 height 14
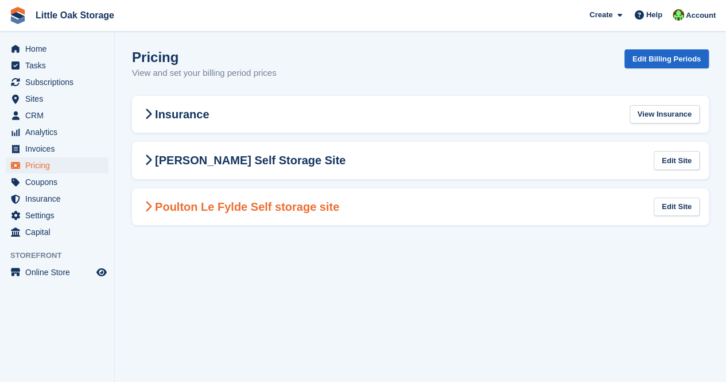
click at [188, 194] on -99 "Poulton Le Fylde Self storage site Edit Site" at bounding box center [420, 206] width 577 height 37
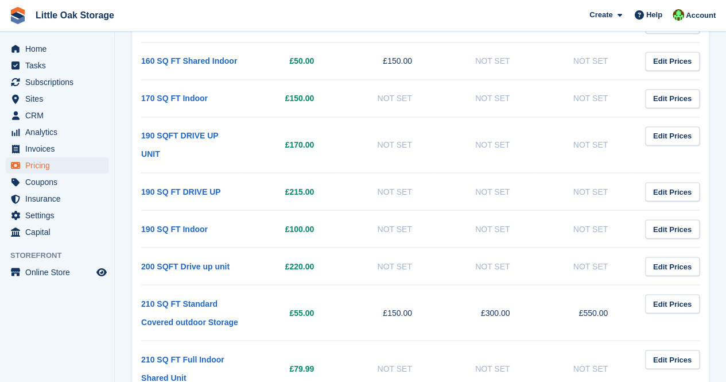
scroll to position [930, 0]
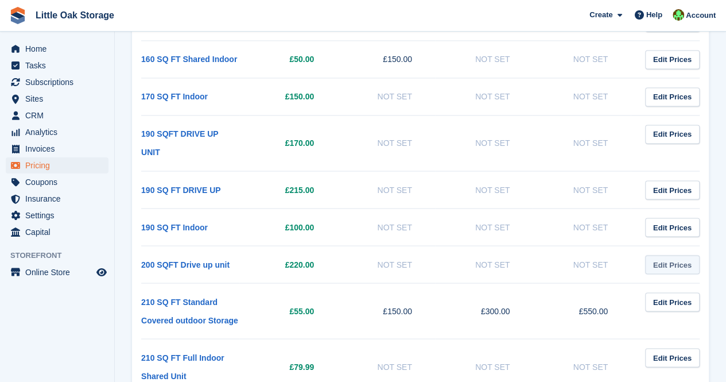
click at [651, 255] on link "Edit Prices" at bounding box center [672, 264] width 55 height 19
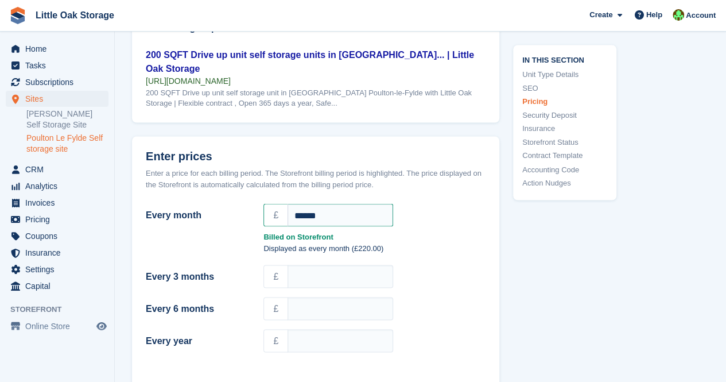
scroll to position [1019, 0]
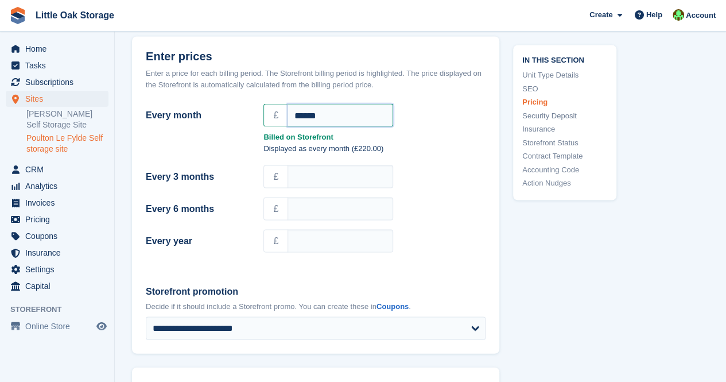
click at [305, 114] on input "******" at bounding box center [341, 114] width 106 height 23
click at [308, 114] on input "******" at bounding box center [341, 114] width 106 height 23
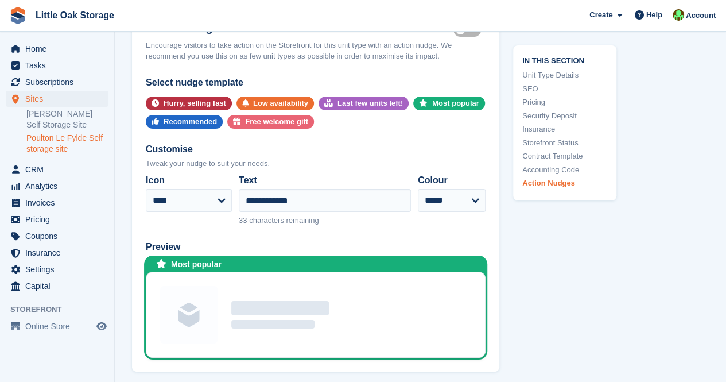
scroll to position [2328, 0]
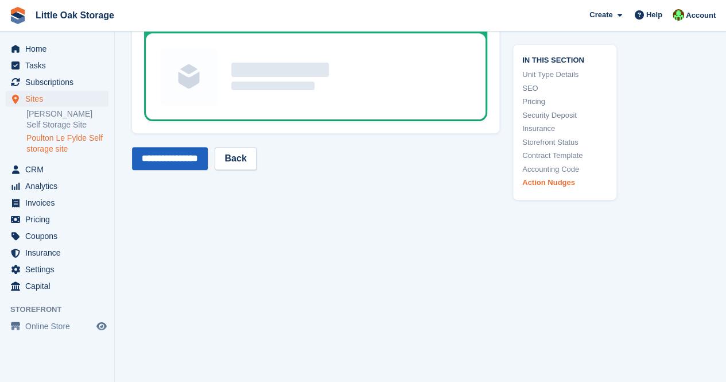
type input "******"
click at [175, 160] on input "**********" at bounding box center [170, 158] width 76 height 23
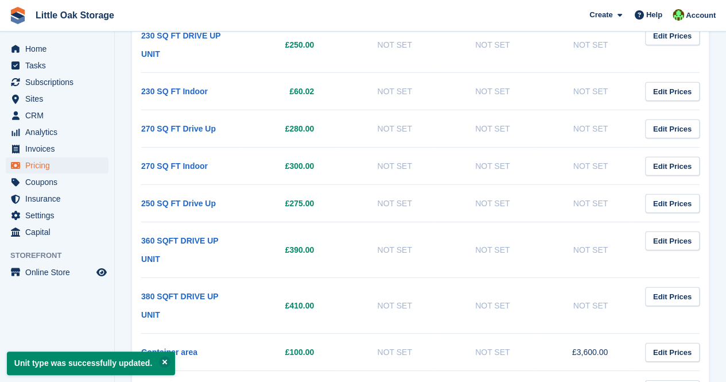
scroll to position [1605, 0]
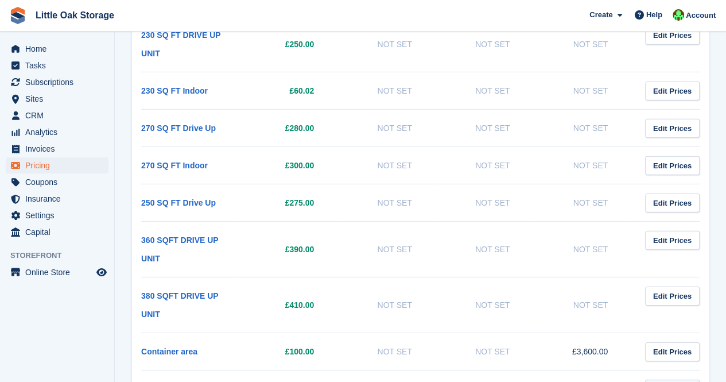
click at [675, 380] on link "Edit Prices" at bounding box center [672, 389] width 55 height 19
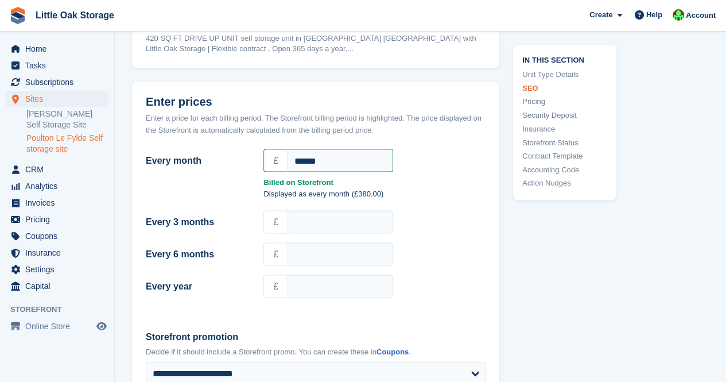
scroll to position [960, 0]
click at [304, 168] on input "******" at bounding box center [341, 159] width 106 height 23
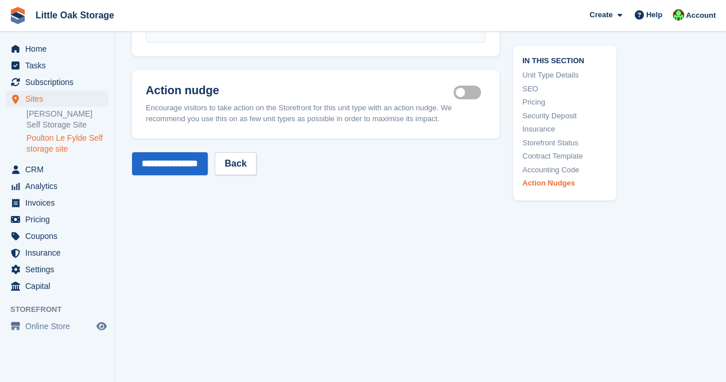
scroll to position [2033, 0]
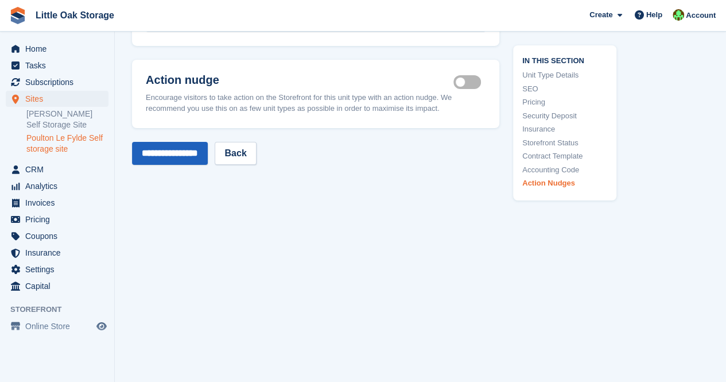
type input "******"
click at [189, 153] on input "**********" at bounding box center [170, 153] width 76 height 23
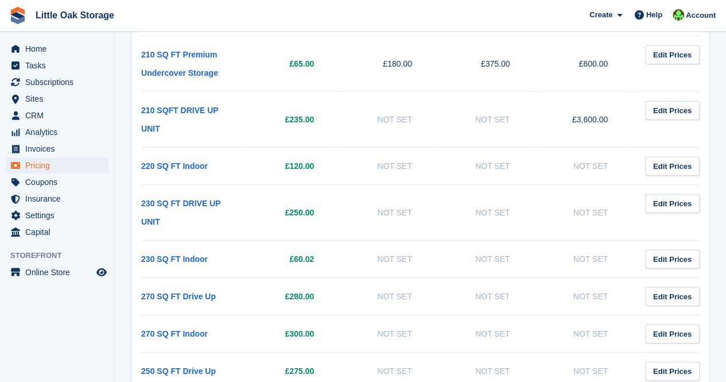
scroll to position [1436, 0]
click at [678, 195] on link "Edit Prices" at bounding box center [672, 204] width 55 height 19
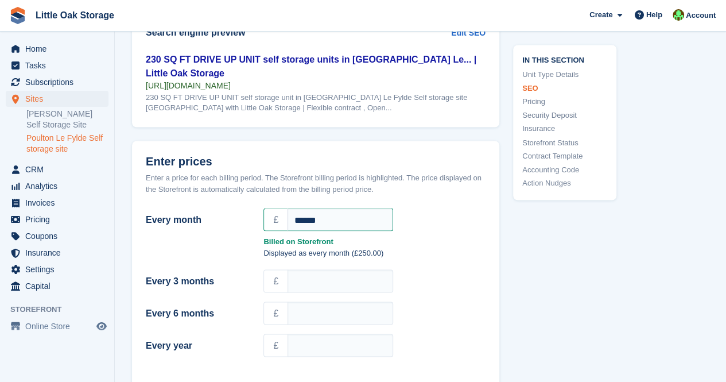
scroll to position [949, 0]
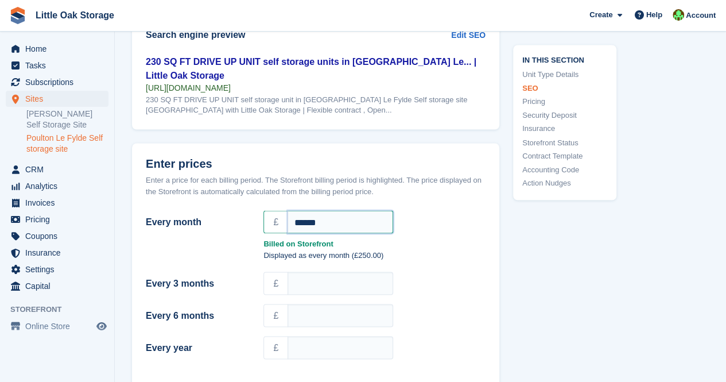
click at [304, 219] on input "******" at bounding box center [341, 221] width 106 height 23
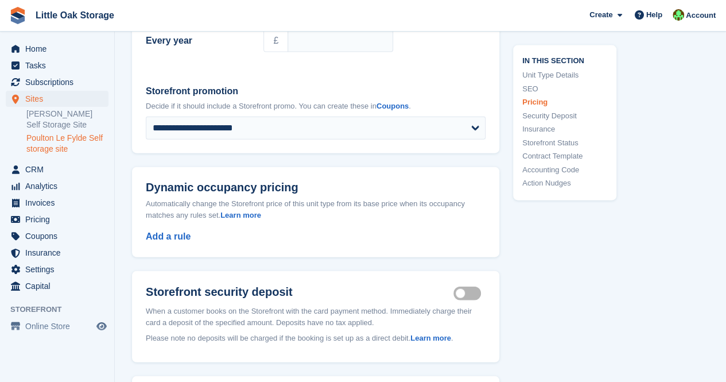
click at [304, 219] on header "Dynamic occupancy pricing Automatically change the Storefront price of this uni…" at bounding box center [315, 198] width 367 height 63
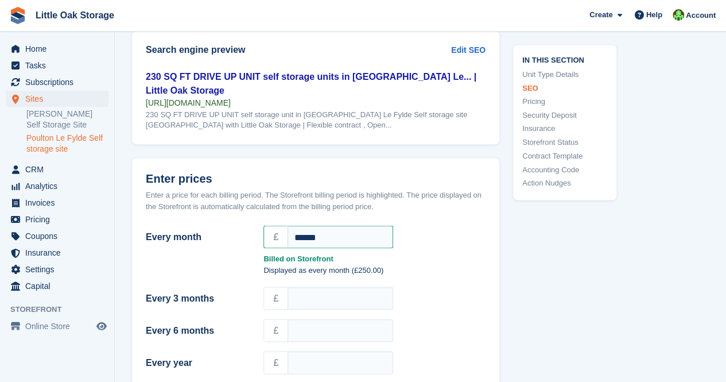
scroll to position [935, 0]
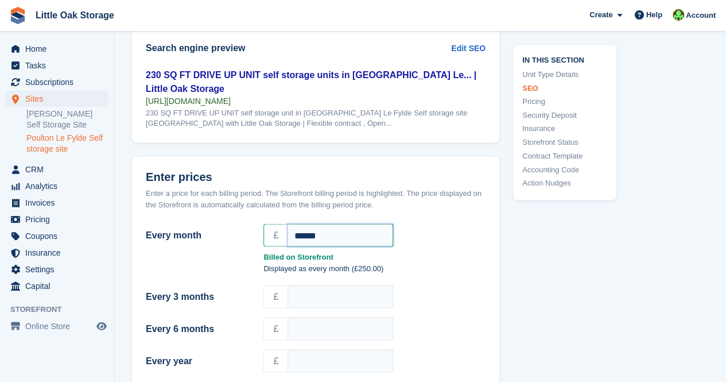
click at [306, 231] on input "******" at bounding box center [341, 234] width 106 height 23
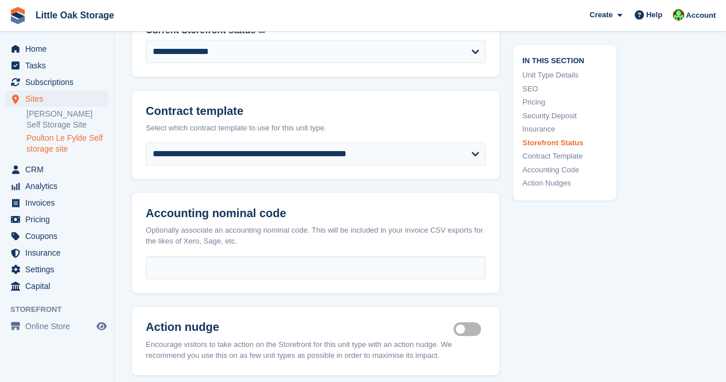
scroll to position [2069, 0]
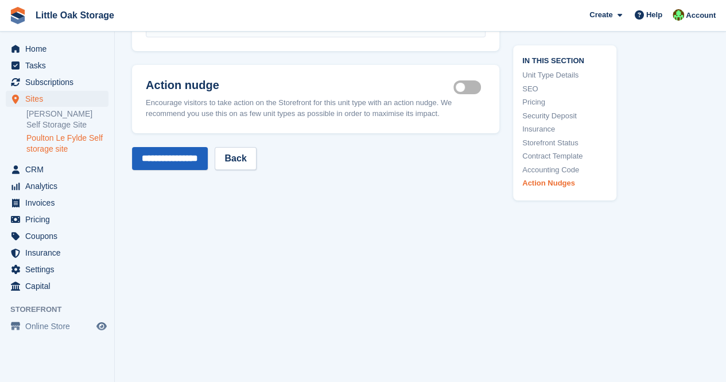
type input "******"
click at [167, 160] on input "**********" at bounding box center [170, 158] width 76 height 23
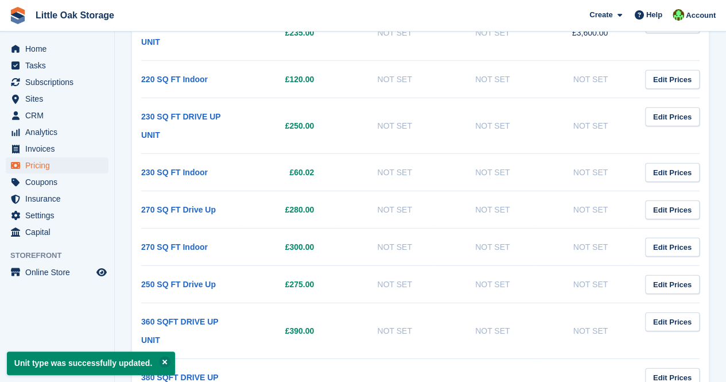
scroll to position [1524, 0]
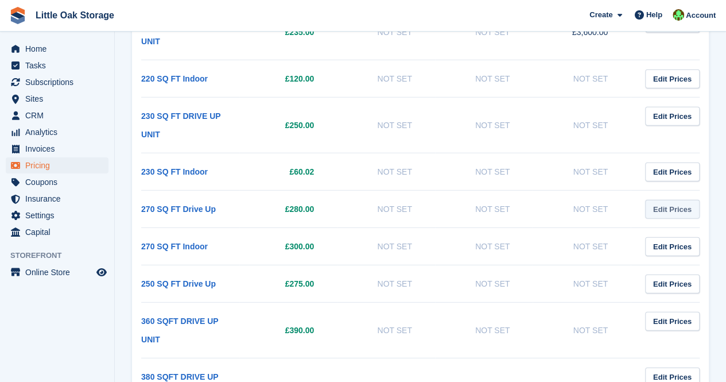
click at [689, 200] on link "Edit Prices" at bounding box center [672, 209] width 55 height 19
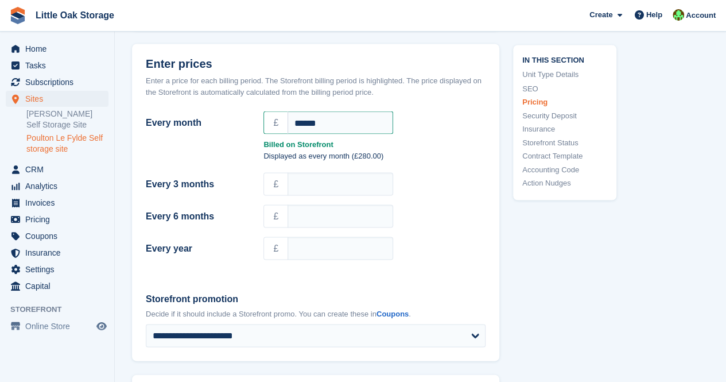
scroll to position [1008, 0]
click at [300, 119] on input "******" at bounding box center [341, 121] width 106 height 23
click at [302, 120] on input "******" at bounding box center [341, 121] width 106 height 23
type input "******"
click at [473, 204] on div "£" at bounding box center [375, 215] width 222 height 23
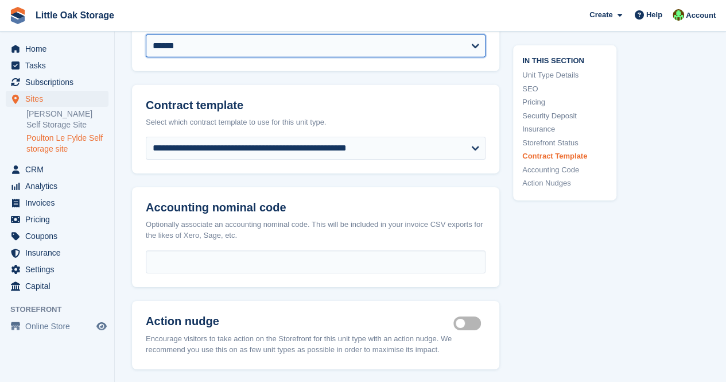
click at [243, 38] on select "**********" at bounding box center [316, 45] width 340 height 23
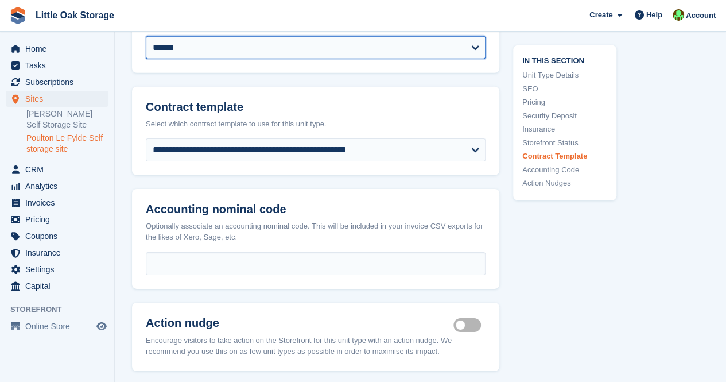
select select "********"
click at [146, 36] on select "**********" at bounding box center [316, 47] width 340 height 23
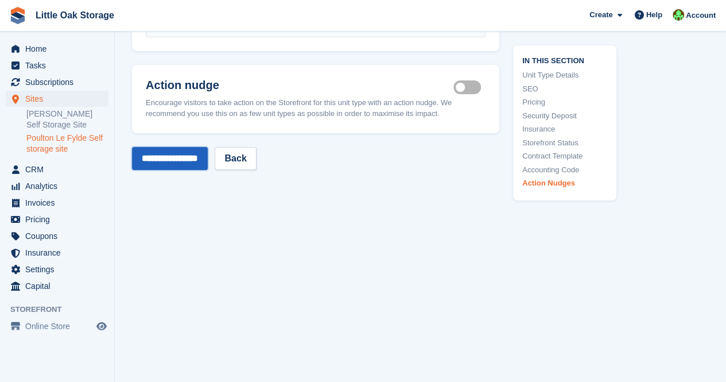
click at [192, 147] on input "**********" at bounding box center [170, 158] width 76 height 23
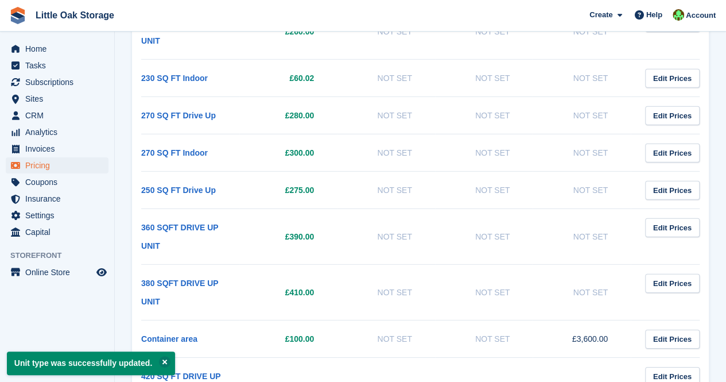
scroll to position [1567, 0]
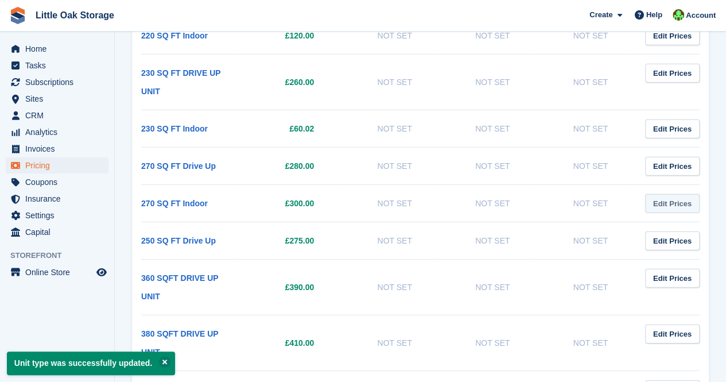
click at [665, 194] on link "Edit Prices" at bounding box center [672, 203] width 55 height 19
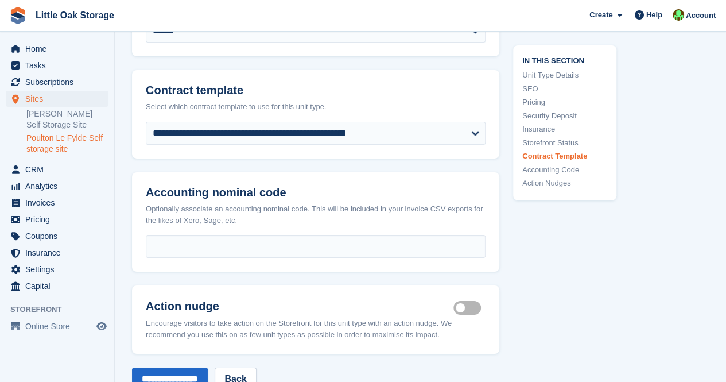
scroll to position [1880, 0]
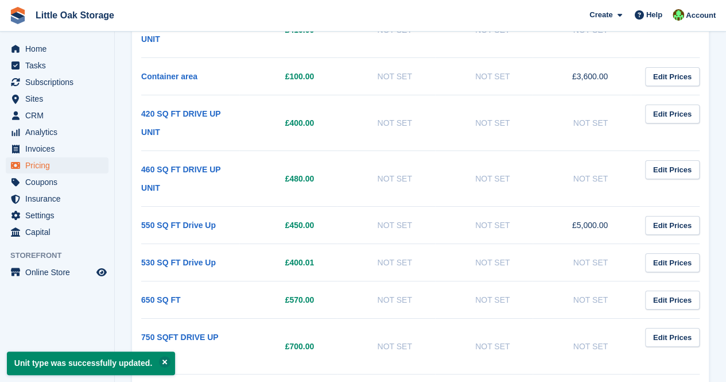
scroll to position [1567, 0]
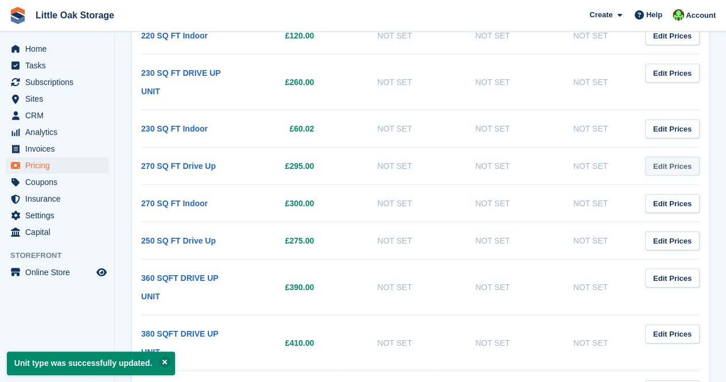
click at [675, 157] on link "Edit Prices" at bounding box center [672, 166] width 55 height 19
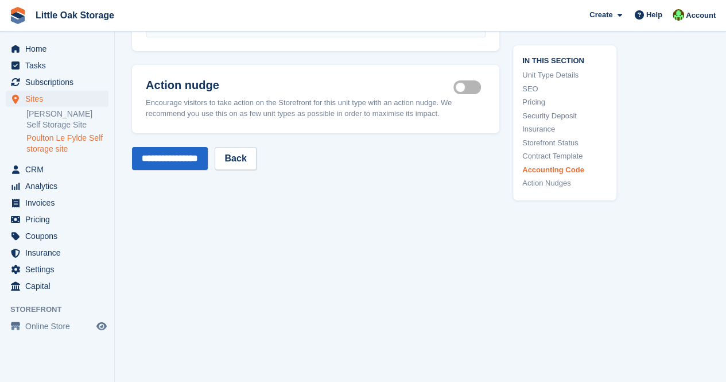
scroll to position [1902, 0]
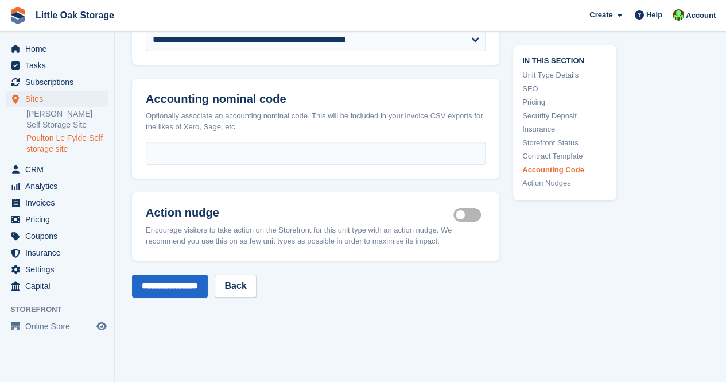
click at [470, 214] on label "Is active" at bounding box center [470, 215] width 32 height 2
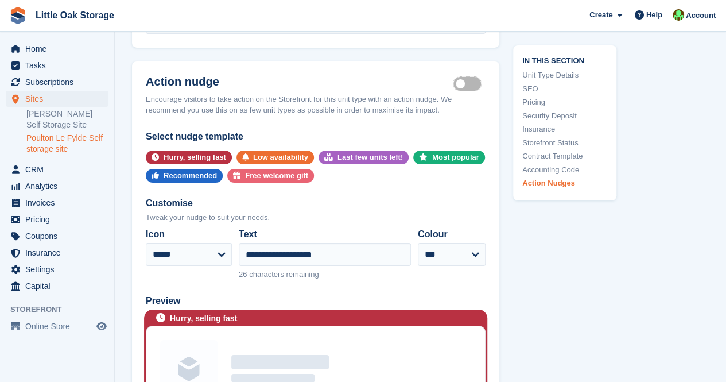
scroll to position [2052, 0]
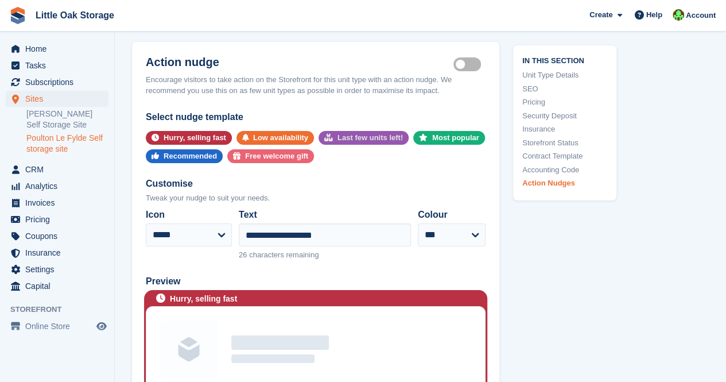
click at [354, 131] on div "Last few units left!" at bounding box center [370, 138] width 65 height 14
select select "*****"
type input "**********"
select select "******"
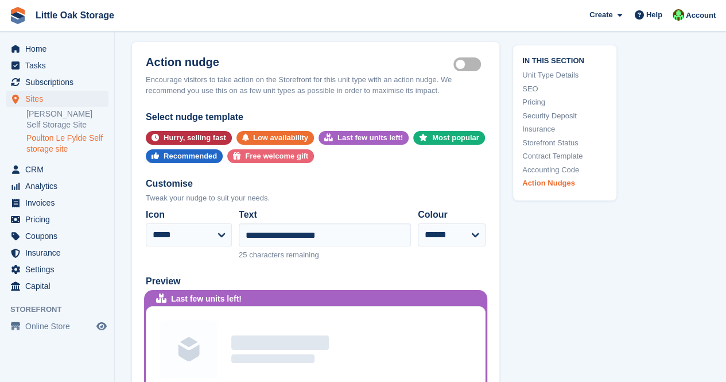
click at [487, 220] on div "**********" at bounding box center [315, 258] width 367 height 296
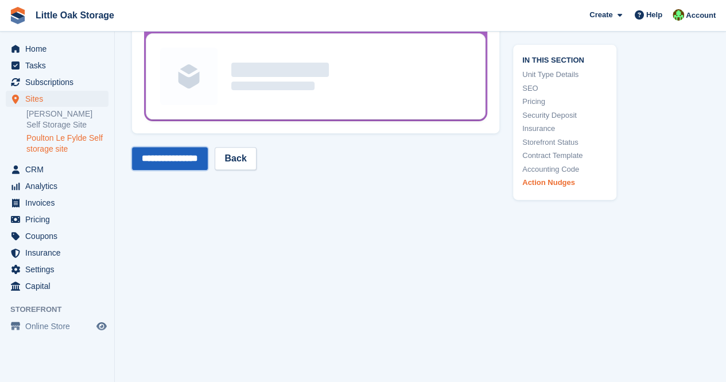
click at [181, 158] on input "**********" at bounding box center [170, 158] width 76 height 23
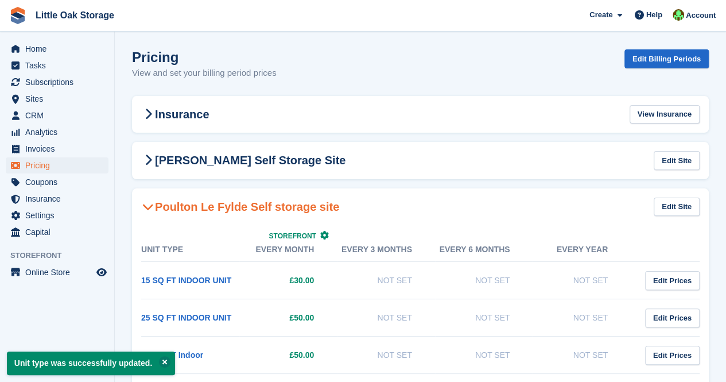
click at [215, 211] on h2 "Poulton Le Fylde Self storage site" at bounding box center [240, 207] width 198 height 14
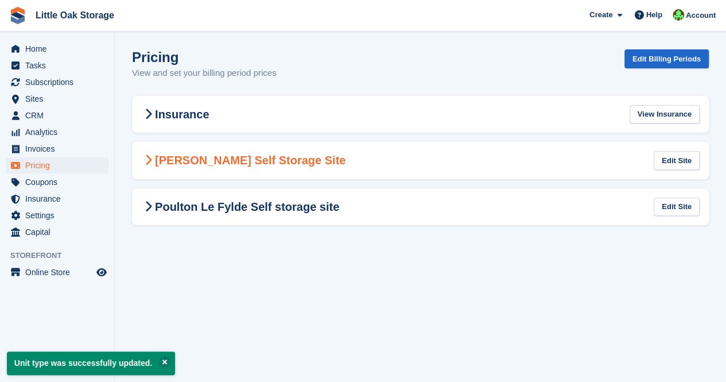
click at [232, 153] on h2 "[PERSON_NAME] Self Storage Site" at bounding box center [243, 160] width 204 height 14
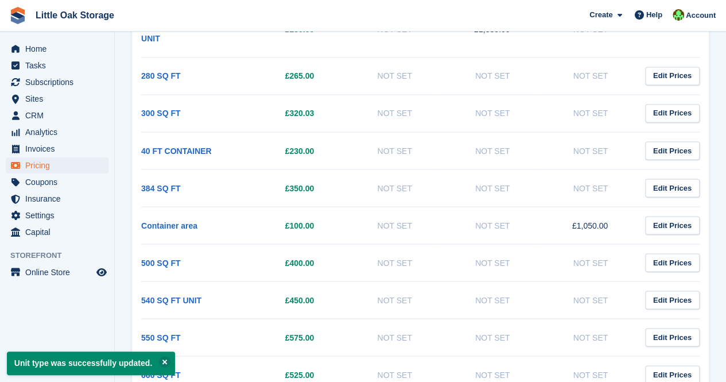
scroll to position [959, 0]
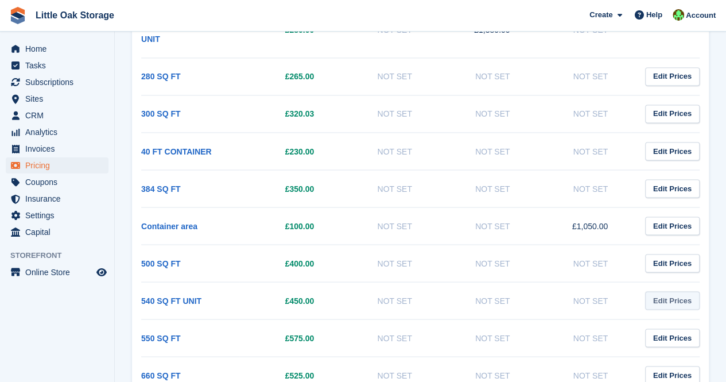
click at [656, 291] on link "Edit Prices" at bounding box center [672, 300] width 55 height 19
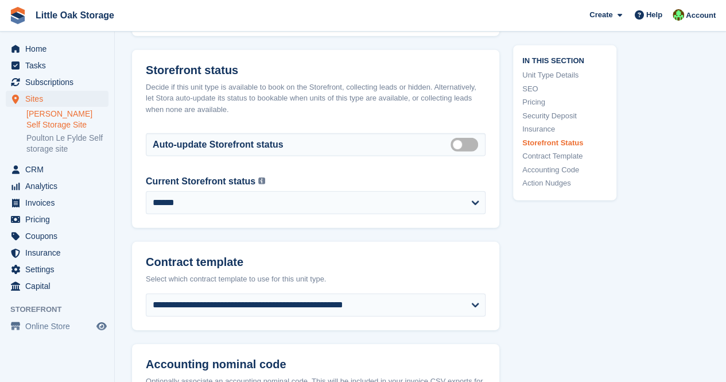
scroll to position [1642, 0]
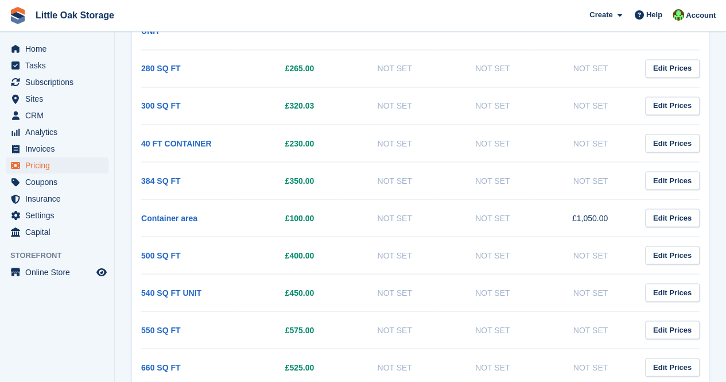
scroll to position [967, 0]
click at [674, 246] on link "Edit Prices" at bounding box center [672, 255] width 55 height 19
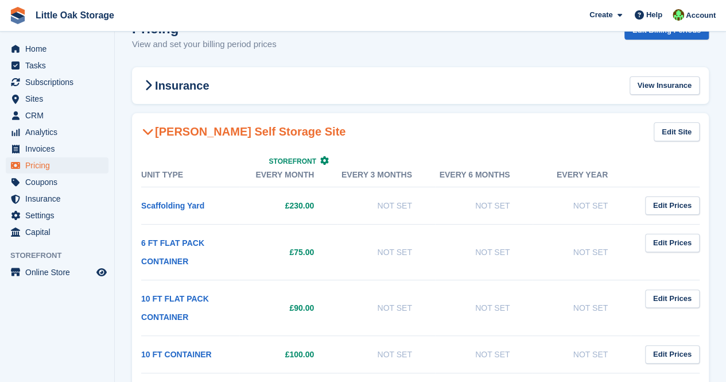
scroll to position [28, 0]
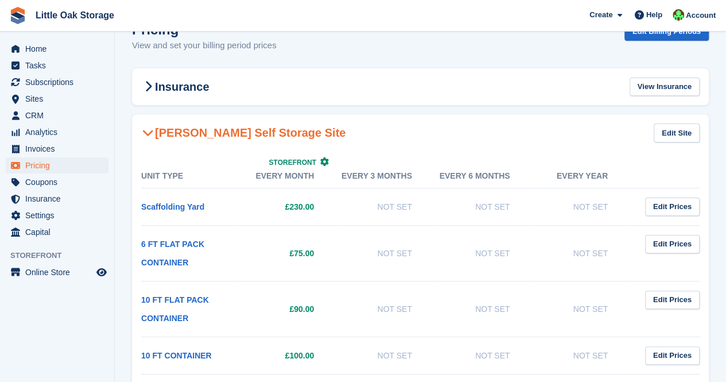
click at [208, 130] on h2 "[PERSON_NAME] Self Storage Site" at bounding box center [243, 133] width 204 height 14
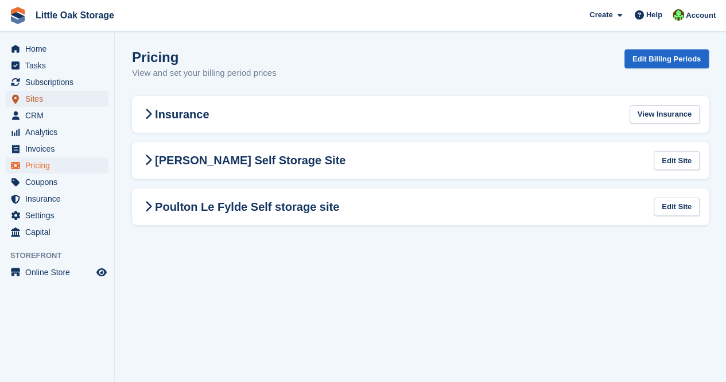
click at [41, 94] on span "Sites" at bounding box center [59, 99] width 69 height 16
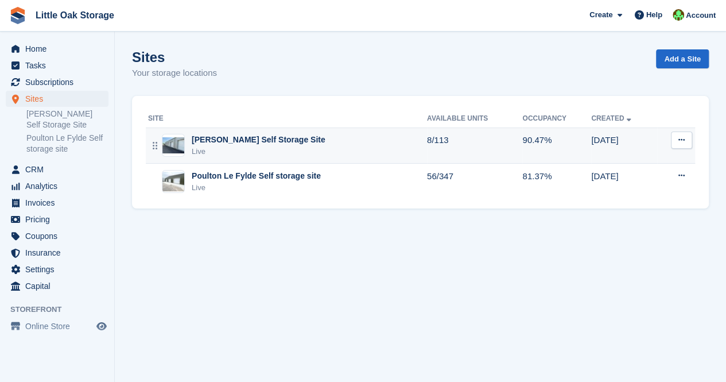
click at [218, 145] on div "[PERSON_NAME] Self Storage Site" at bounding box center [259, 140] width 134 height 12
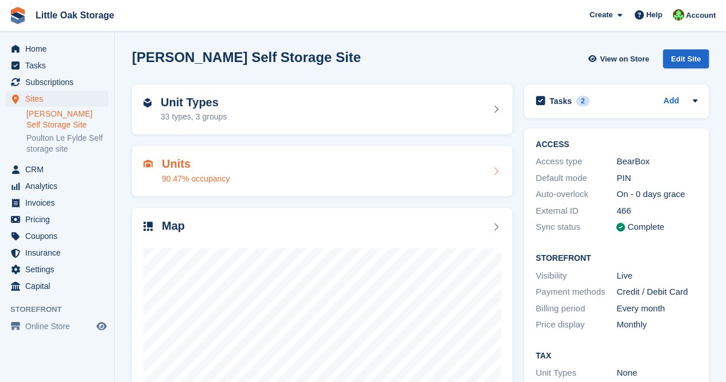
click at [218, 170] on h2 "Units" at bounding box center [196, 163] width 68 height 13
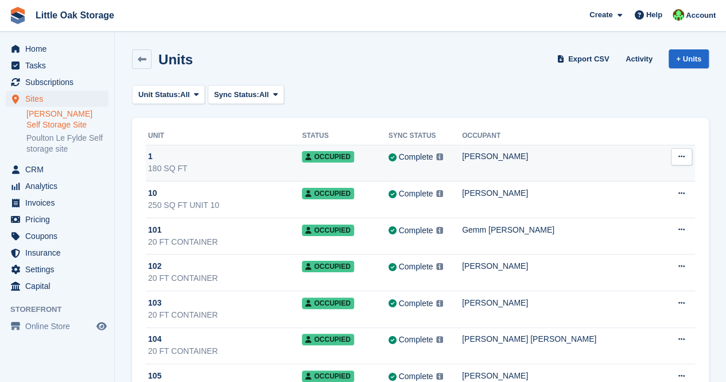
click at [254, 167] on div "180 SQ FT" at bounding box center [225, 168] width 154 height 12
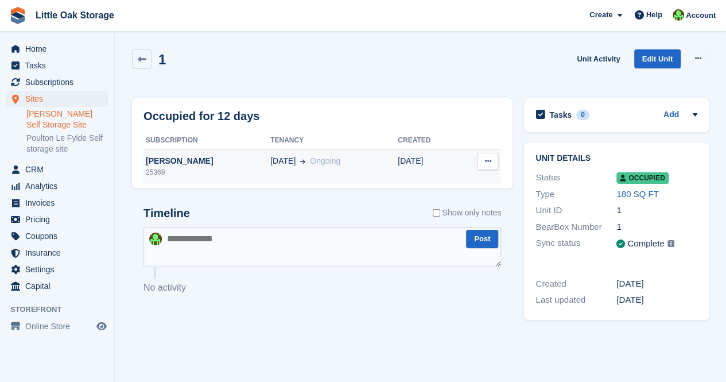
click at [157, 162] on div "[PERSON_NAME]" at bounding box center [207, 161] width 127 height 12
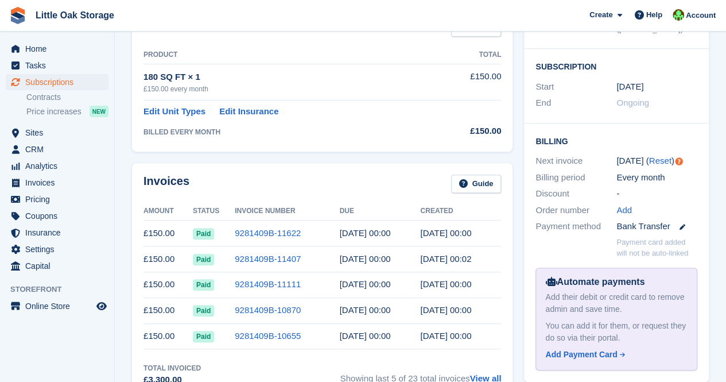
scroll to position [206, 0]
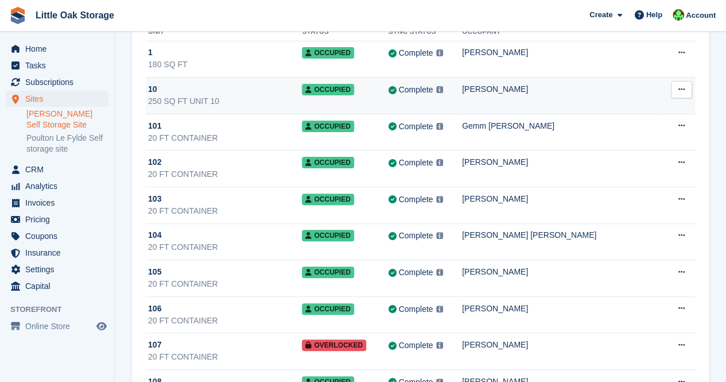
scroll to position [107, 0]
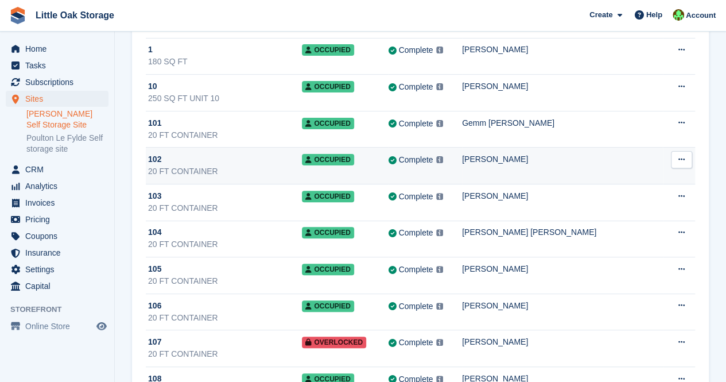
click at [510, 160] on div "[PERSON_NAME]" at bounding box center [562, 159] width 201 height 12
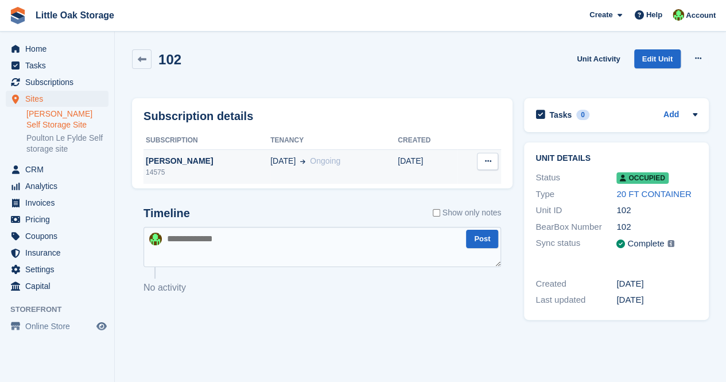
click at [150, 157] on div "[PERSON_NAME]" at bounding box center [207, 161] width 127 height 12
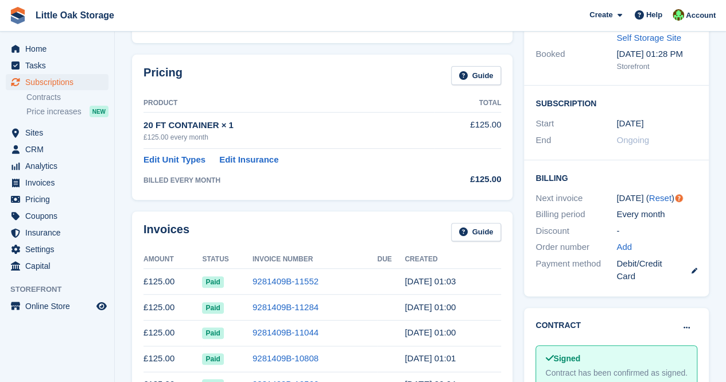
scroll to position [157, 0]
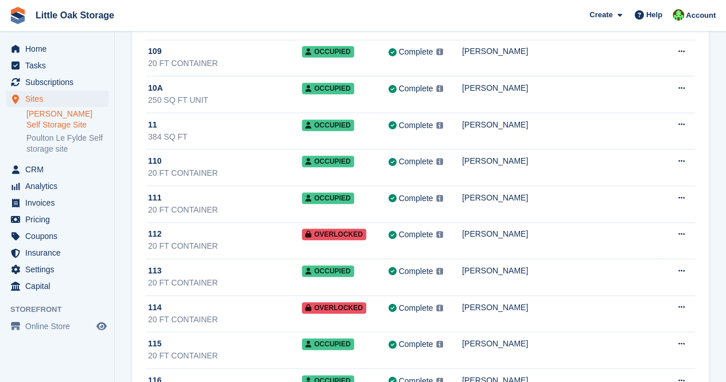
scroll to position [472, 0]
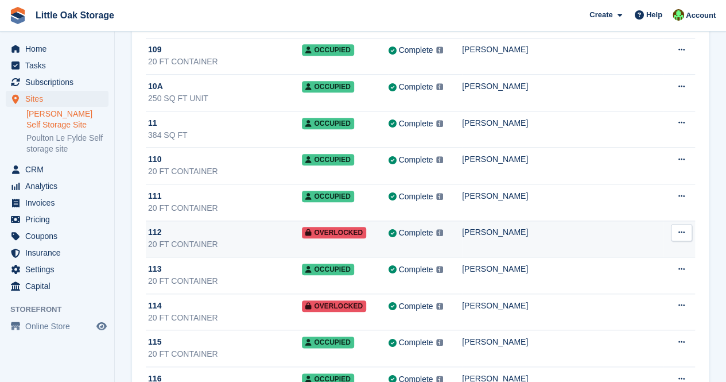
click at [516, 227] on div "[PERSON_NAME]" at bounding box center [562, 232] width 201 height 12
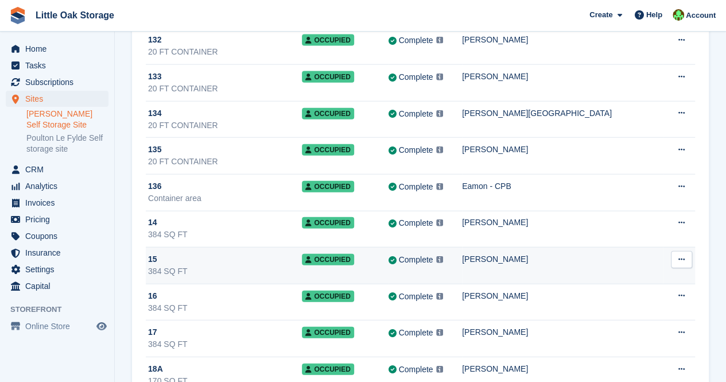
scroll to position [1286, 0]
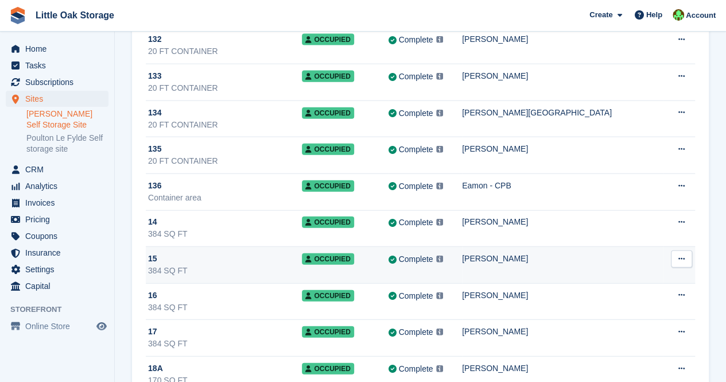
click at [295, 265] on div "384 SQ FT" at bounding box center [225, 271] width 154 height 12
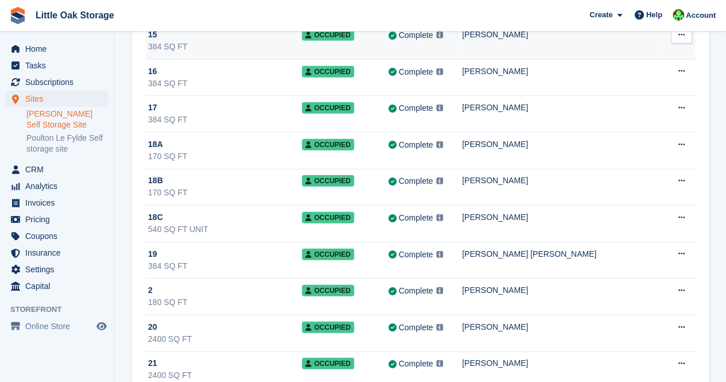
scroll to position [1511, 0]
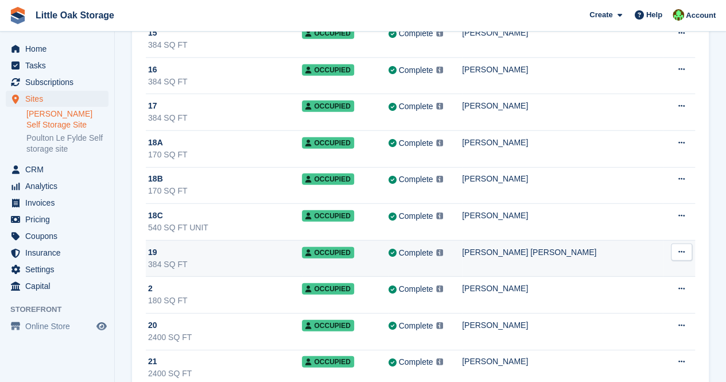
click at [255, 246] on div "19" at bounding box center [225, 252] width 154 height 12
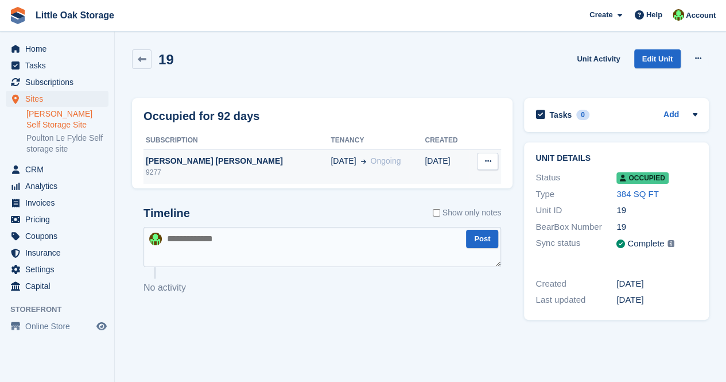
click at [210, 162] on div "[PERSON_NAME] [PERSON_NAME]" at bounding box center [237, 161] width 187 height 12
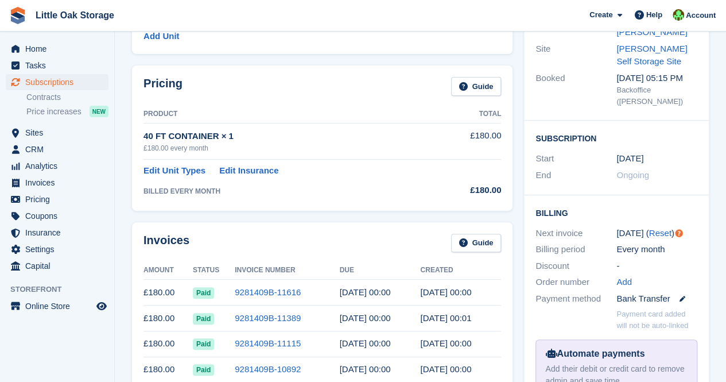
scroll to position [152, 0]
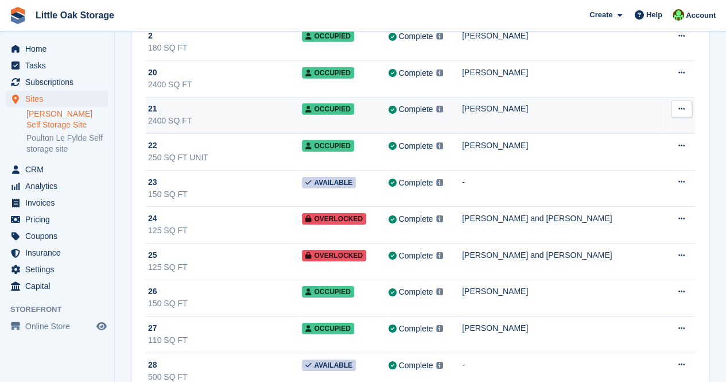
scroll to position [1765, 0]
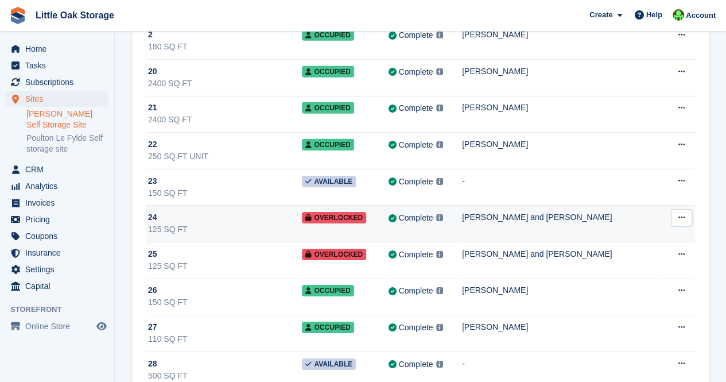
click at [269, 223] on div "125 SQ FT" at bounding box center [225, 229] width 154 height 12
click at [531, 206] on td "Adam and Liam Riley" at bounding box center [562, 224] width 201 height 37
click at [527, 216] on td "Adam and Liam Riley" at bounding box center [562, 224] width 201 height 37
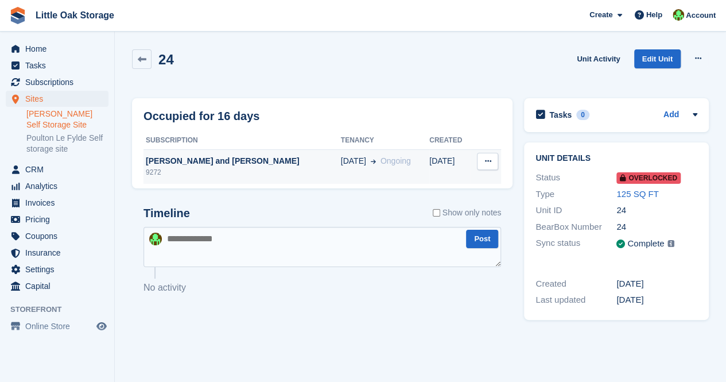
click at [171, 161] on div "[PERSON_NAME] and [PERSON_NAME]" at bounding box center [243, 161] width 198 height 12
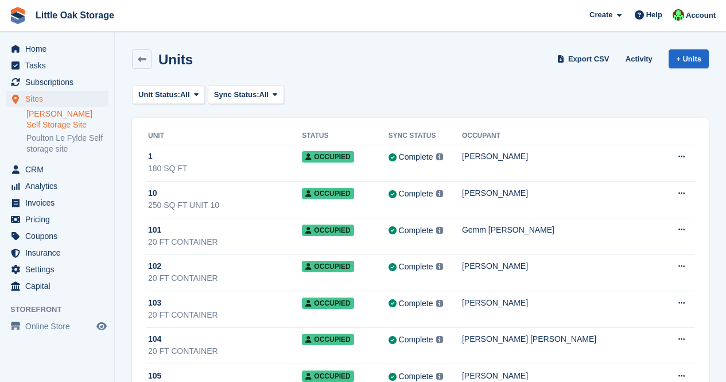
scroll to position [1765, 0]
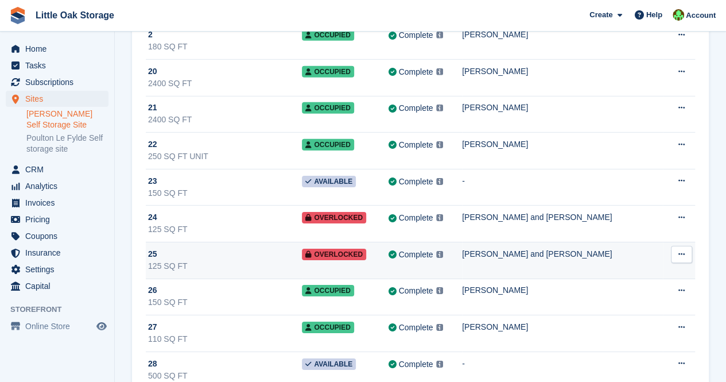
click at [511, 253] on td "[PERSON_NAME] and [PERSON_NAME]" at bounding box center [562, 260] width 201 height 37
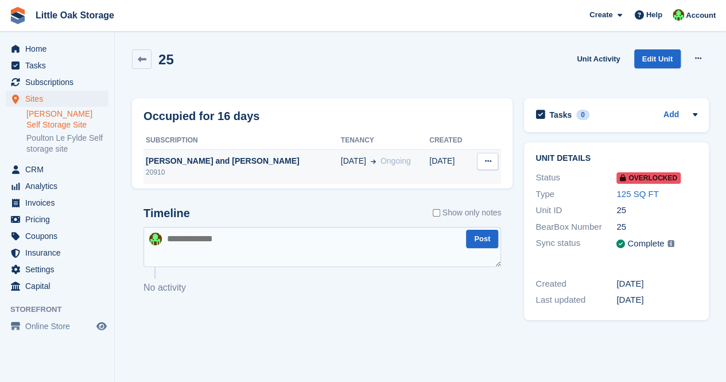
click at [173, 160] on div "[PERSON_NAME] and [PERSON_NAME]" at bounding box center [243, 161] width 198 height 12
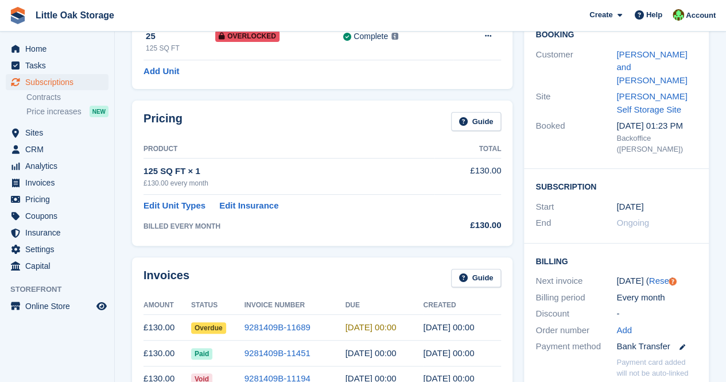
scroll to position [111, 0]
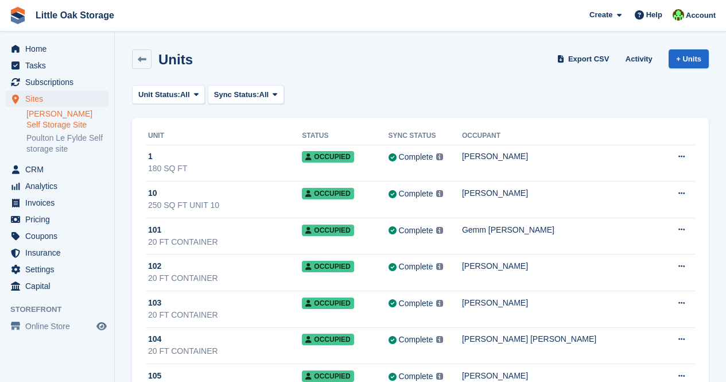
scroll to position [1765, 0]
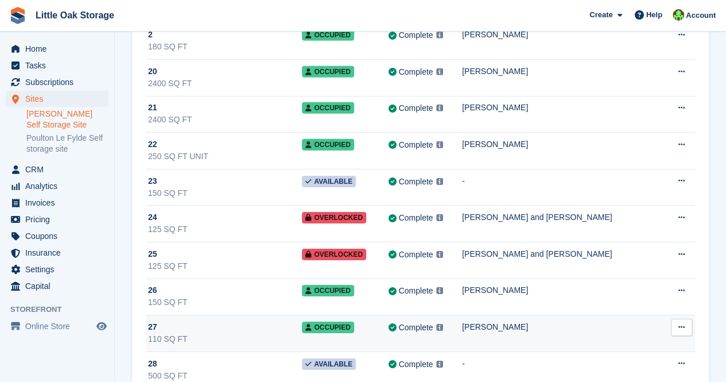
click at [388, 321] on td "Occupied" at bounding box center [345, 333] width 86 height 37
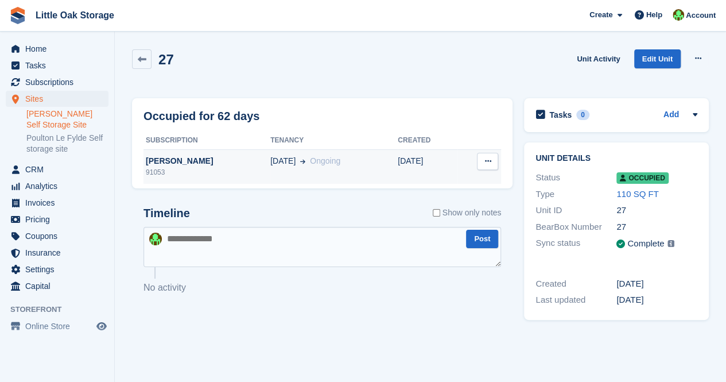
click at [166, 164] on div "[PERSON_NAME]" at bounding box center [207, 161] width 127 height 12
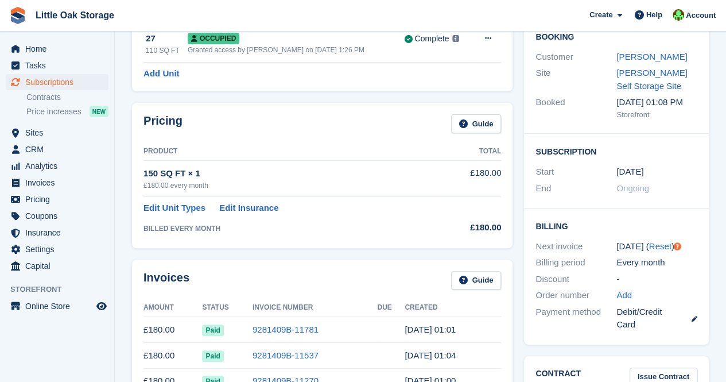
scroll to position [116, 0]
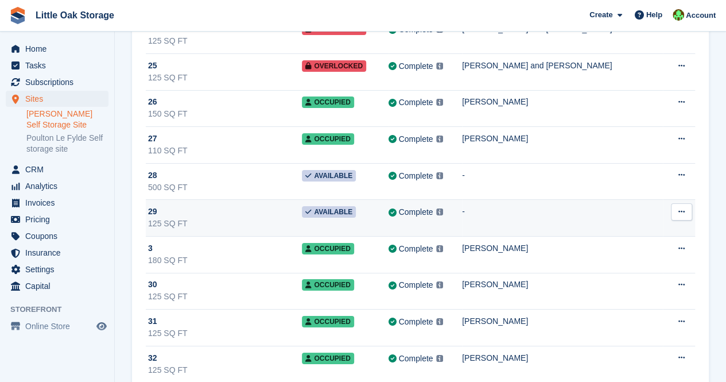
scroll to position [1954, 0]
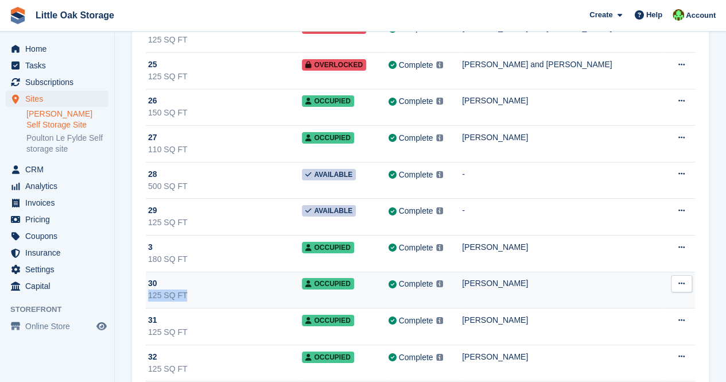
drag, startPoint x: 280, startPoint y: 280, endPoint x: 281, endPoint y: 262, distance: 17.3
click at [281, 272] on td "30 125 SQ FT" at bounding box center [224, 290] width 156 height 37
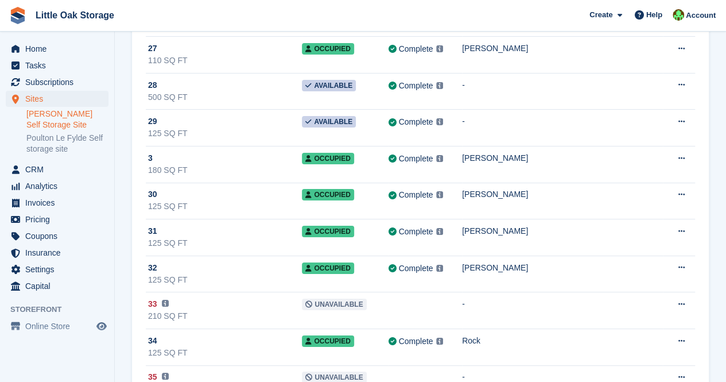
scroll to position [2044, 0]
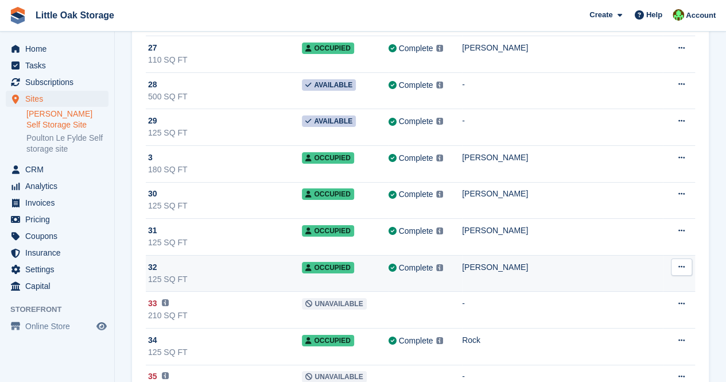
click at [247, 261] on div "32" at bounding box center [225, 267] width 154 height 12
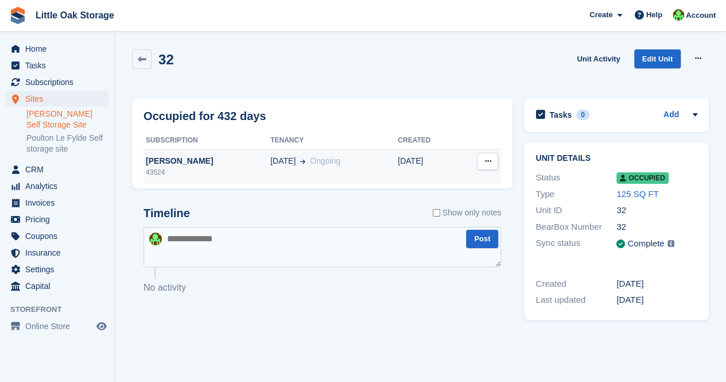
click at [158, 162] on div "[PERSON_NAME]" at bounding box center [207, 161] width 127 height 12
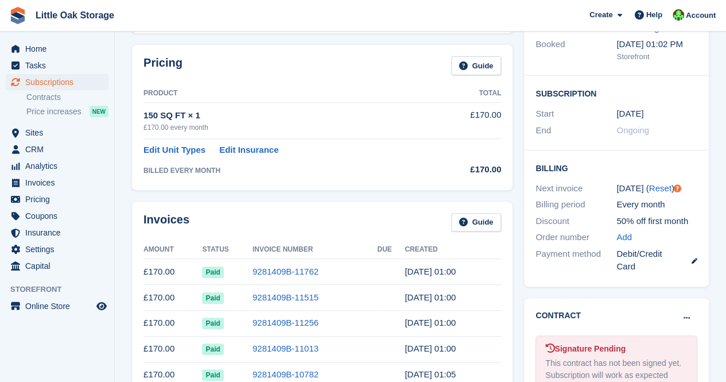
scroll to position [167, 0]
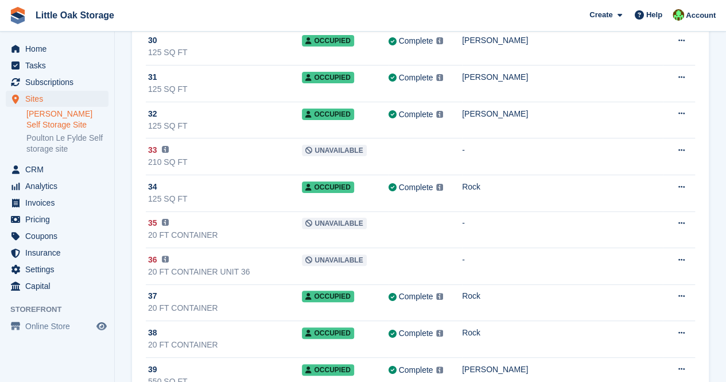
scroll to position [2198, 0]
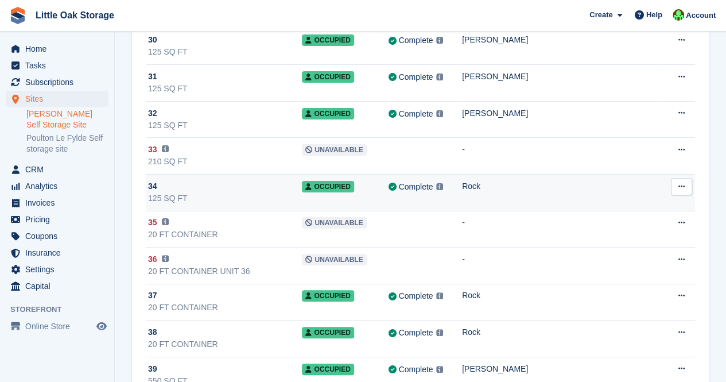
click at [268, 192] on div "125 SQ FT" at bounding box center [225, 198] width 154 height 12
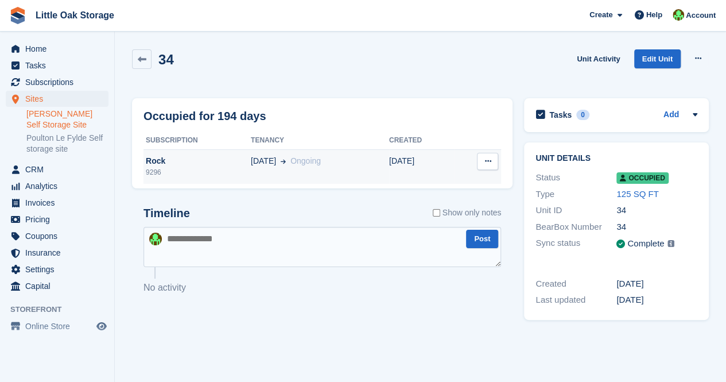
click at [167, 180] on td "Rock 9296" at bounding box center [197, 166] width 107 height 34
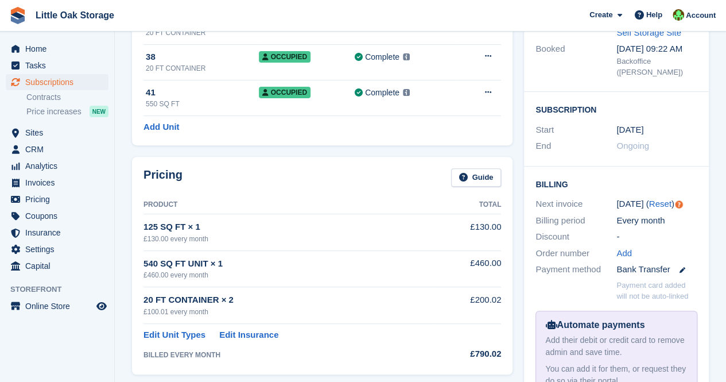
scroll to position [162, 0]
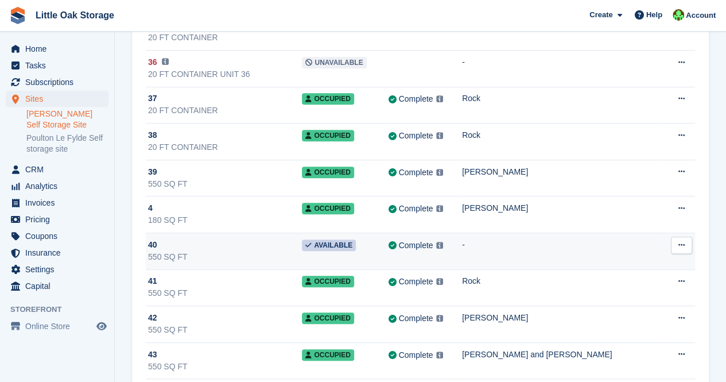
scroll to position [2398, 0]
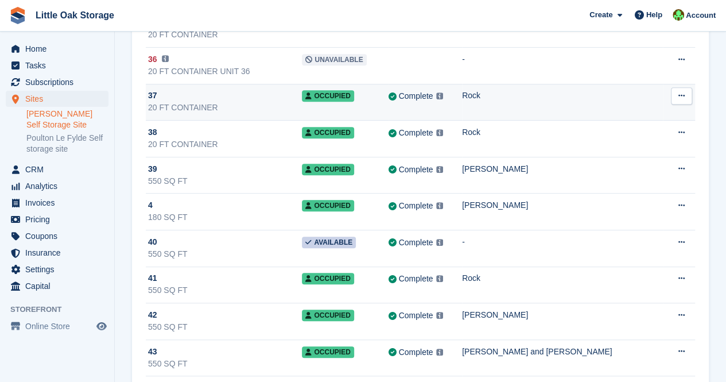
click at [505, 92] on td "Rock" at bounding box center [562, 102] width 201 height 37
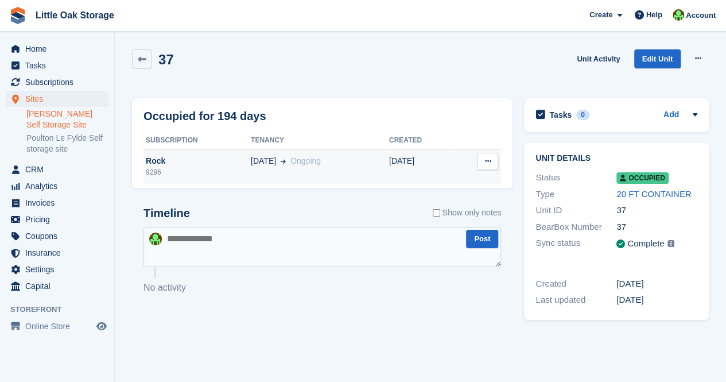
click at [224, 178] on td "Rock 9296" at bounding box center [197, 166] width 107 height 34
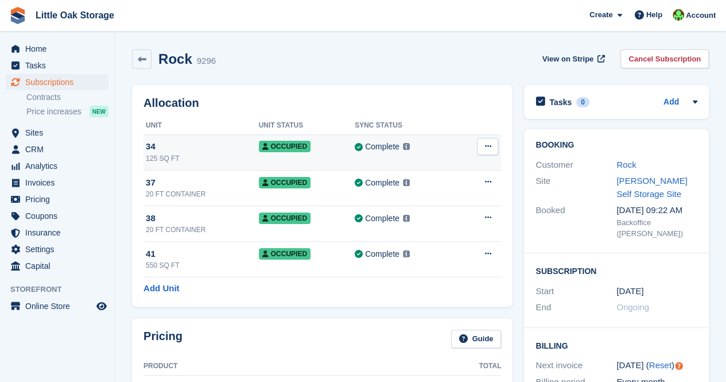
click at [262, 164] on td "Occupied" at bounding box center [307, 152] width 96 height 36
click at [247, 158] on div "125 SQ FT" at bounding box center [202, 158] width 113 height 10
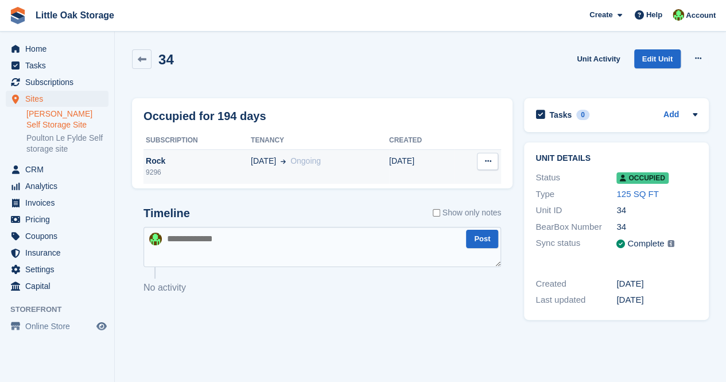
click at [246, 154] on td "Rock 9296" at bounding box center [197, 166] width 107 height 34
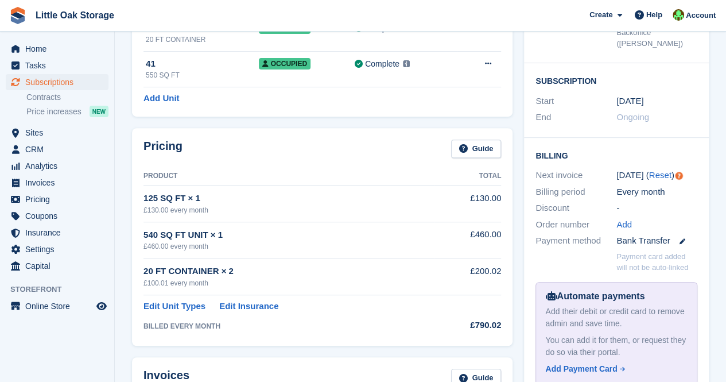
scroll to position [191, 0]
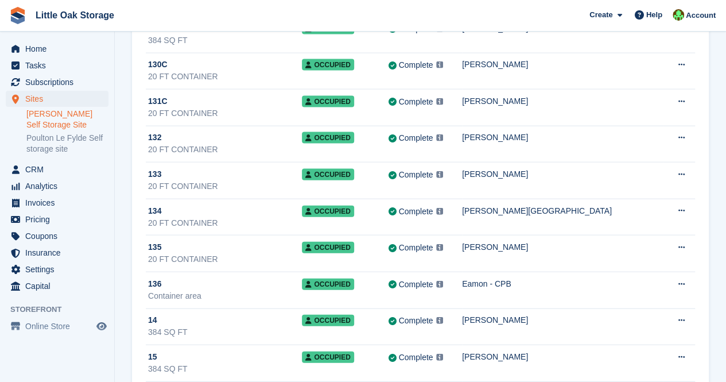
scroll to position [1161, 0]
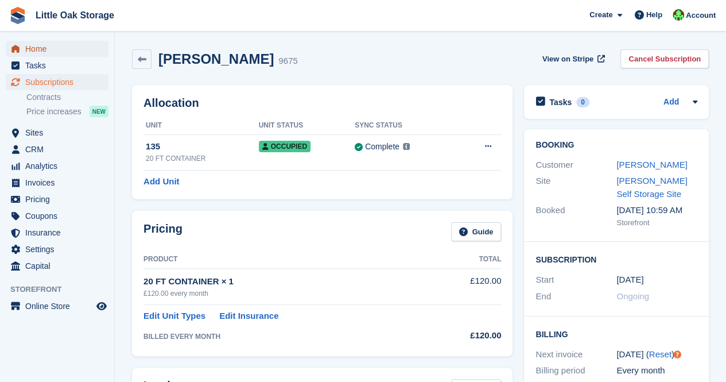
click at [48, 46] on span "Home" at bounding box center [59, 49] width 69 height 16
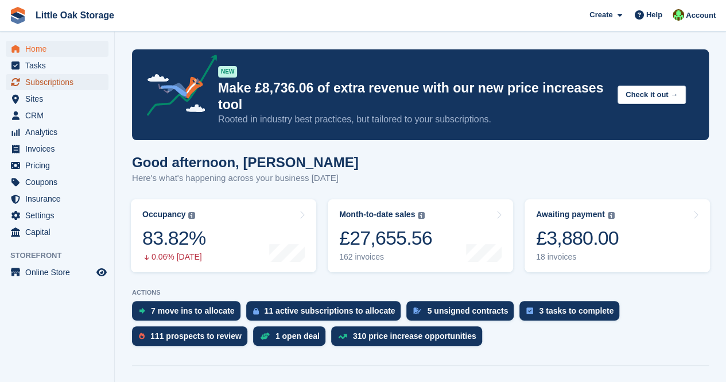
click at [51, 84] on span "Subscriptions" at bounding box center [59, 82] width 69 height 16
